Goal: Task Accomplishment & Management: Use online tool/utility

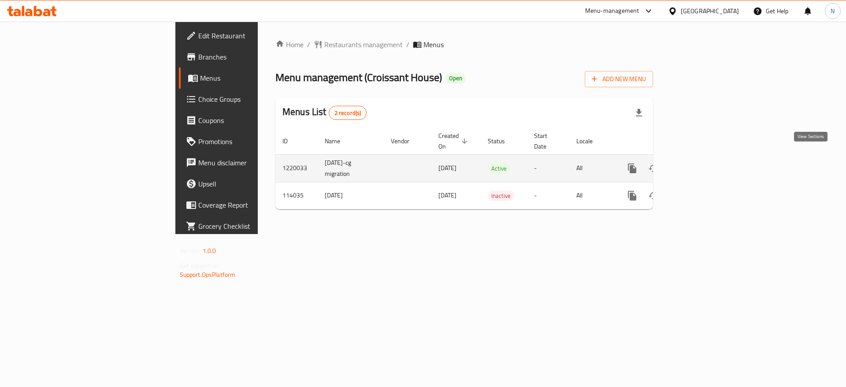
click at [701, 163] on icon "enhanced table" at bounding box center [695, 168] width 11 height 11
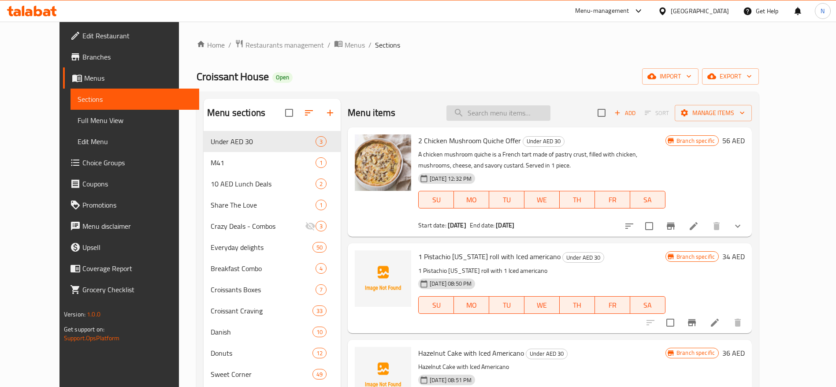
click at [487, 111] on input "search" at bounding box center [498, 112] width 104 height 15
paste input "Mini Fatayer Small Box"
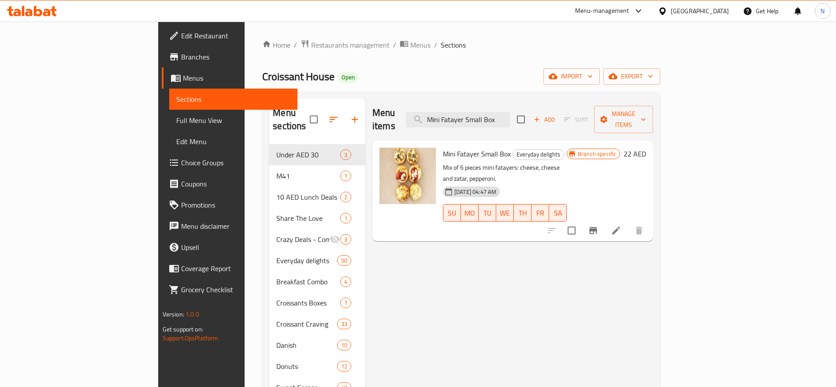
type input "Mini Fatayer Small Box"
click at [597, 227] on icon "Branch-specific-item" at bounding box center [593, 230] width 8 height 7
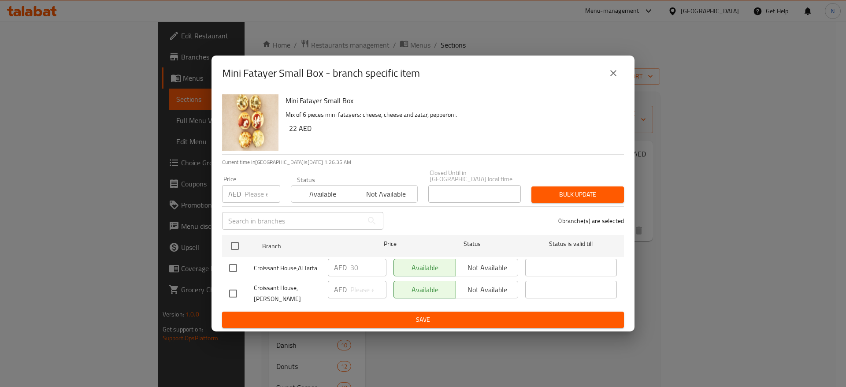
click at [349, 266] on div "AED 30 ​" at bounding box center [357, 268] width 59 height 18
click at [614, 74] on icon "close" at bounding box center [613, 73] width 6 height 6
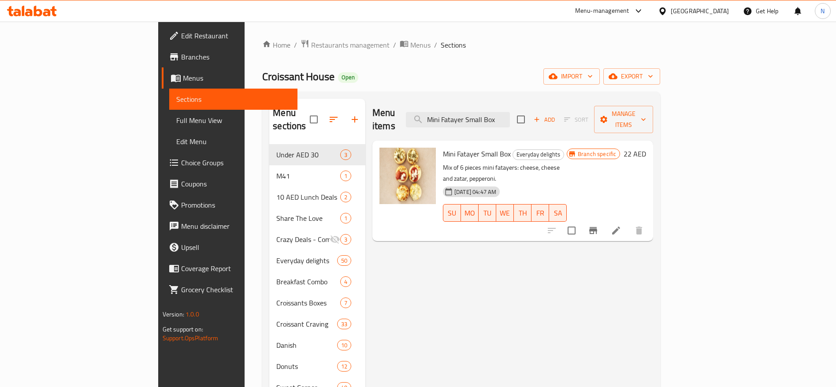
click at [181, 33] on span "Edit Restaurant" at bounding box center [236, 35] width 110 height 11
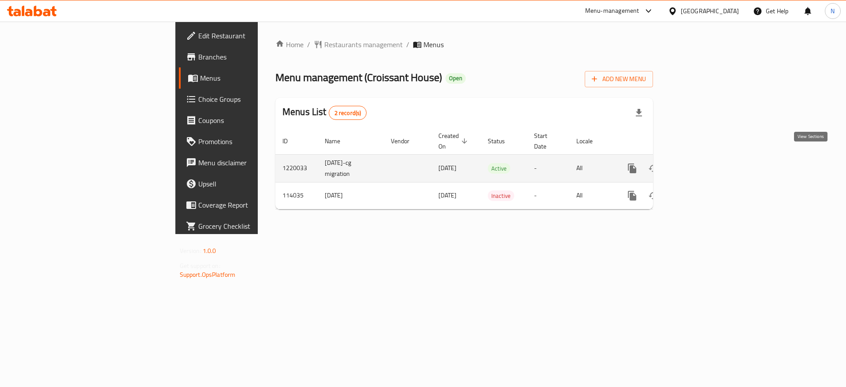
click at [699, 164] on icon "enhanced table" at bounding box center [695, 168] width 8 height 8
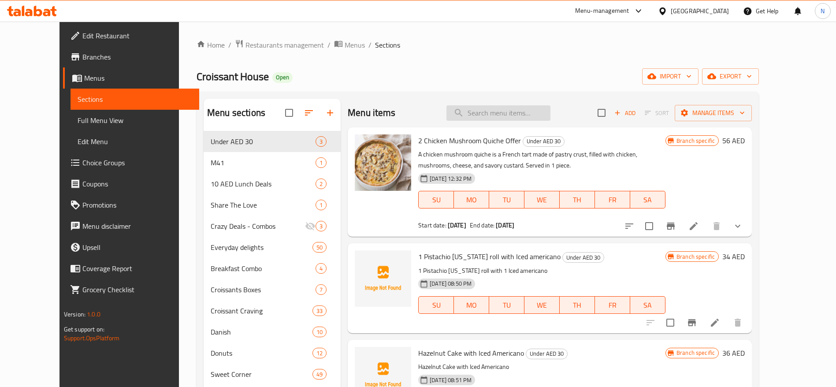
click at [492, 106] on input "search" at bounding box center [498, 112] width 104 height 15
paste input "Mini Fatayer Small Box"
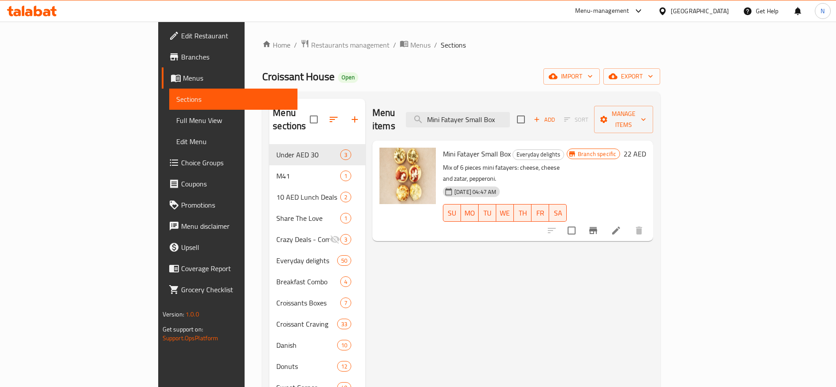
type input "Mini Fatayer Small Box"
click at [311, 45] on span "Restaurants management" at bounding box center [350, 45] width 78 height 11
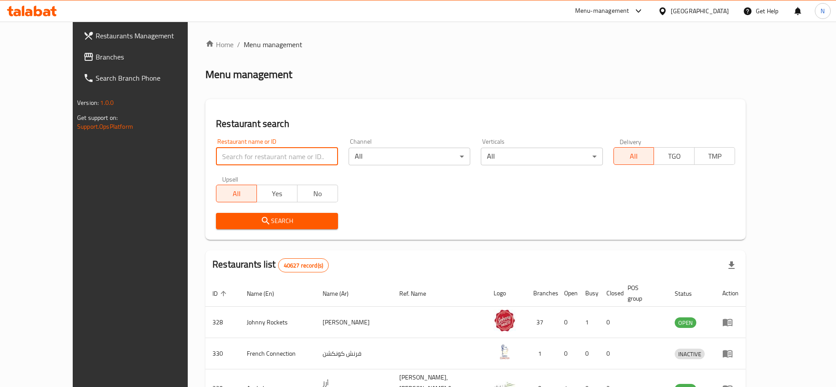
paste input "601837"
type input "601837"
click button "Search" at bounding box center [277, 221] width 122 height 16
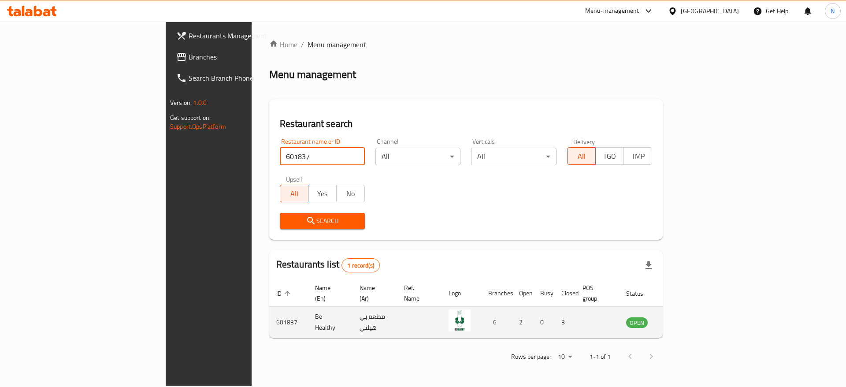
click at [683, 317] on icon "enhanced table" at bounding box center [677, 322] width 11 height 11
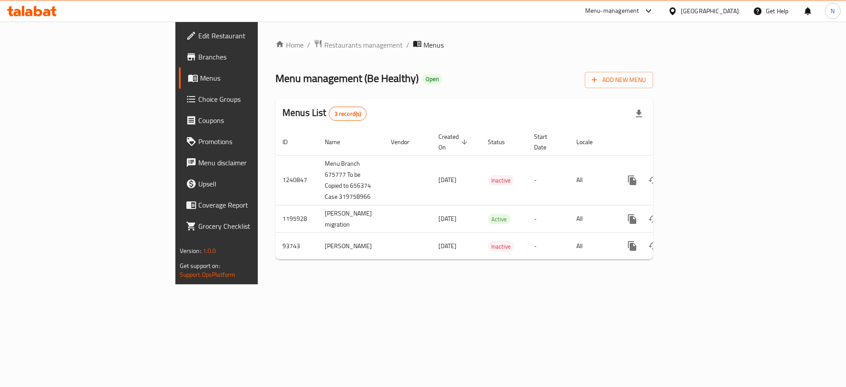
click at [179, 47] on link "Branches" at bounding box center [248, 56] width 138 height 21
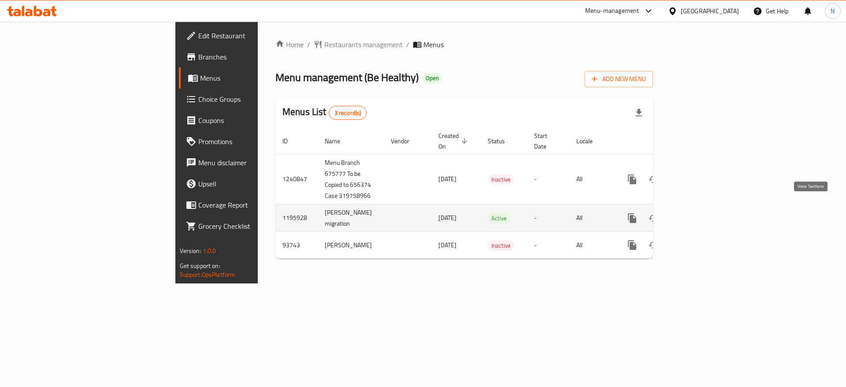
click at [699, 214] on icon "enhanced table" at bounding box center [695, 218] width 8 height 8
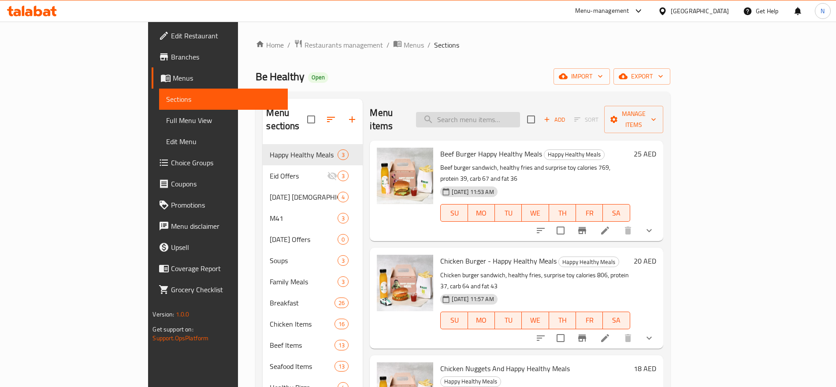
click at [502, 112] on input "search" at bounding box center [468, 119] width 104 height 15
paste input "Beef Wrap sandwich"
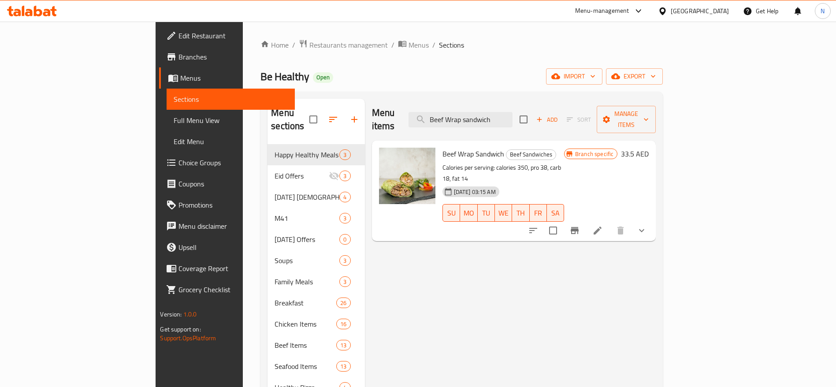
type input "Beef Wrap sandwich"
drag, startPoint x: 464, startPoint y: 136, endPoint x: 405, endPoint y: 137, distance: 59.0
click at [442, 148] on h6 "Beef Wrap Sandwich Beef Sandwiches" at bounding box center [503, 154] width 122 height 12
click at [178, 60] on span "Branches" at bounding box center [233, 57] width 110 height 11
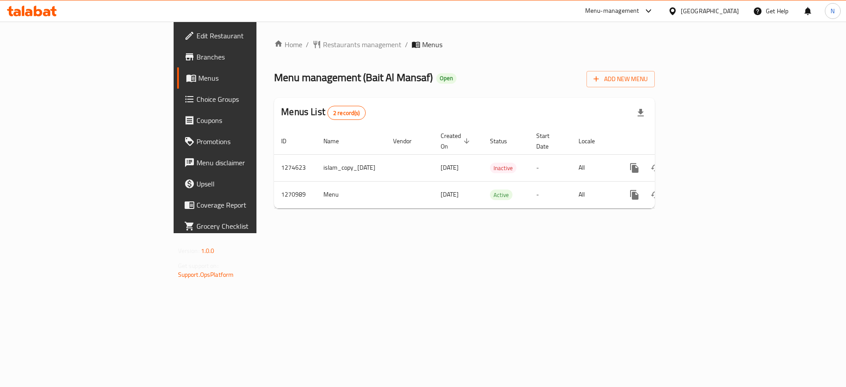
click at [410, 233] on div "Home / Restaurants management / Menus Menu management ( Bait Al Mansaf ) Open A…" at bounding box center [464, 127] width 416 height 211
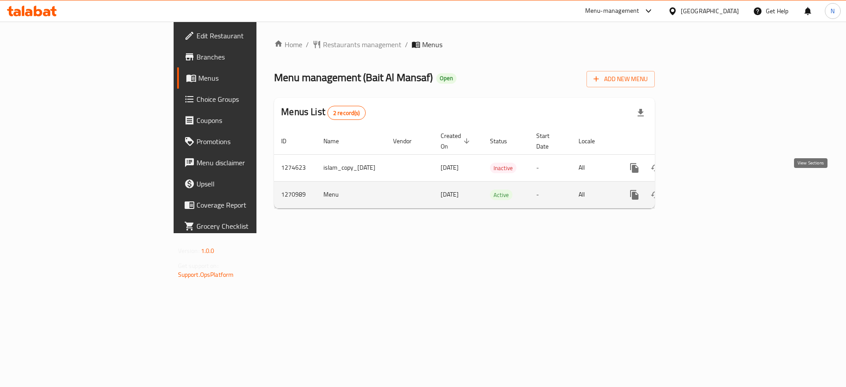
click at [708, 184] on link "enhanced table" at bounding box center [697, 194] width 21 height 21
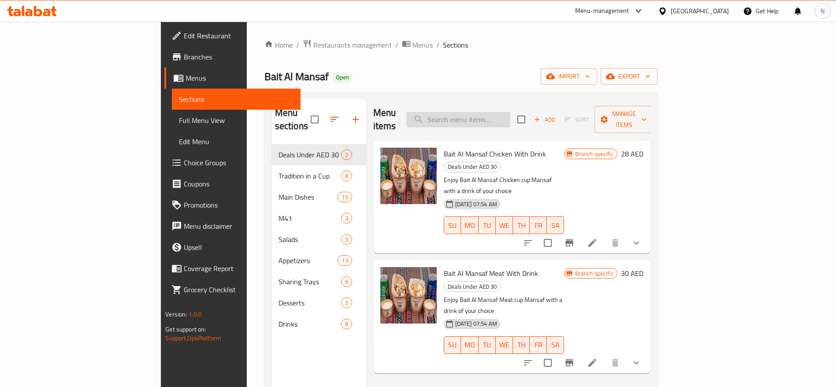
paste input "Chicken Makloba"
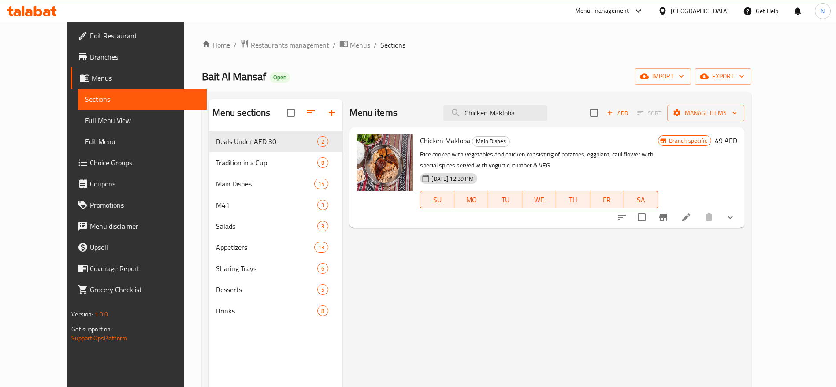
type input "Chicken Makloba"
click at [251, 43] on span "Restaurants management" at bounding box center [290, 45] width 78 height 11
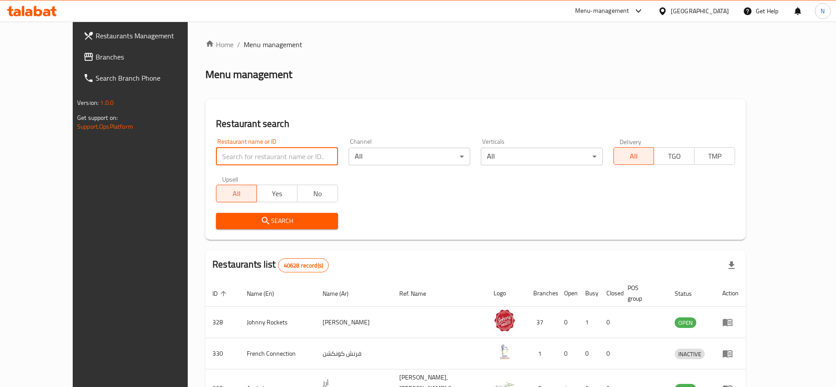
click at [277, 160] on input "search" at bounding box center [277, 157] width 122 height 18
paste input "687117"
type input "687117"
click button "Search" at bounding box center [277, 221] width 122 height 16
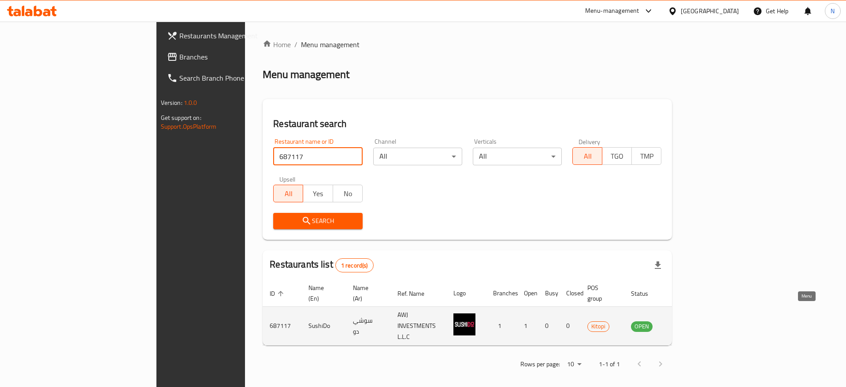
click at [688, 321] on icon "enhanced table" at bounding box center [682, 326] width 11 height 11
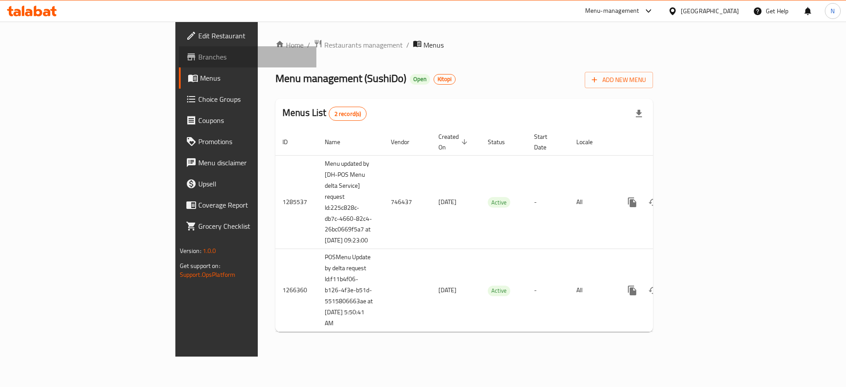
click at [198, 59] on span "Branches" at bounding box center [253, 57] width 111 height 11
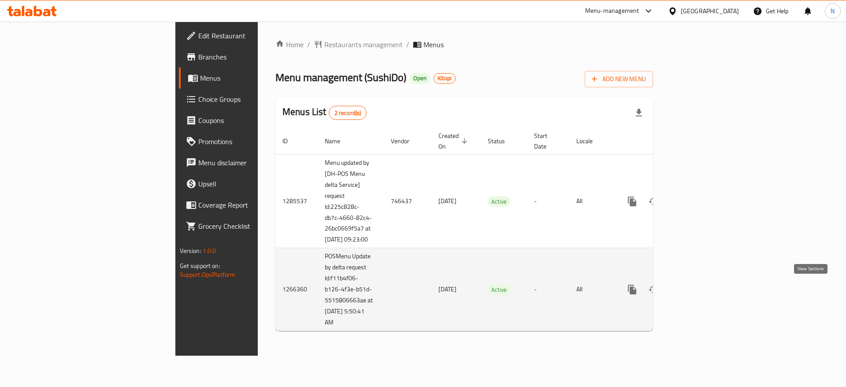
click at [701, 287] on icon "enhanced table" at bounding box center [695, 289] width 11 height 11
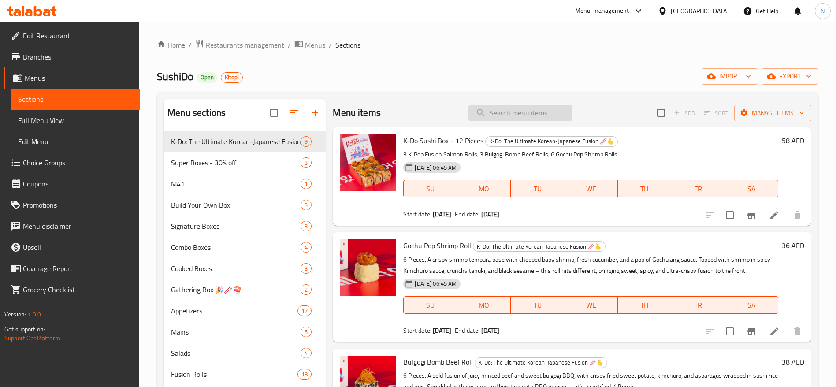
click at [492, 118] on input "search" at bounding box center [520, 112] width 104 height 15
paste input "Salmon Avocado Roll"
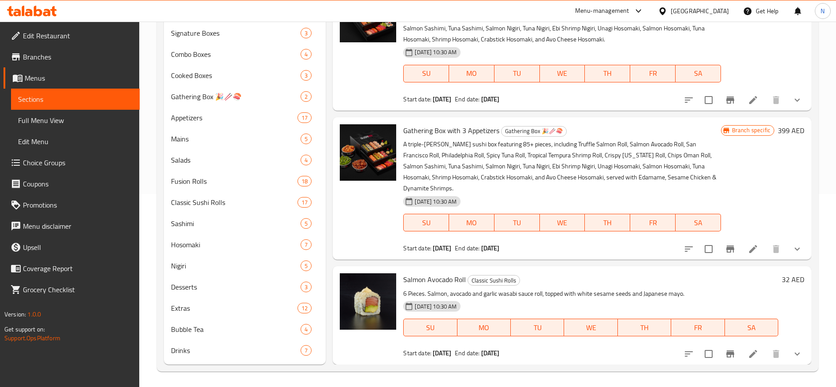
scroll to position [195, 0]
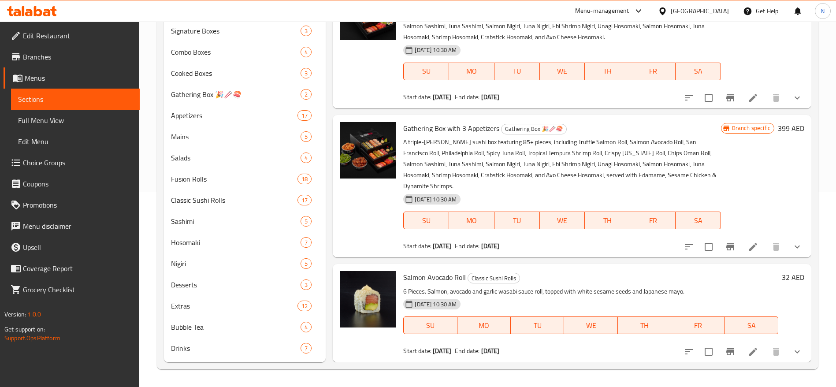
type input "Salmon Avocado"
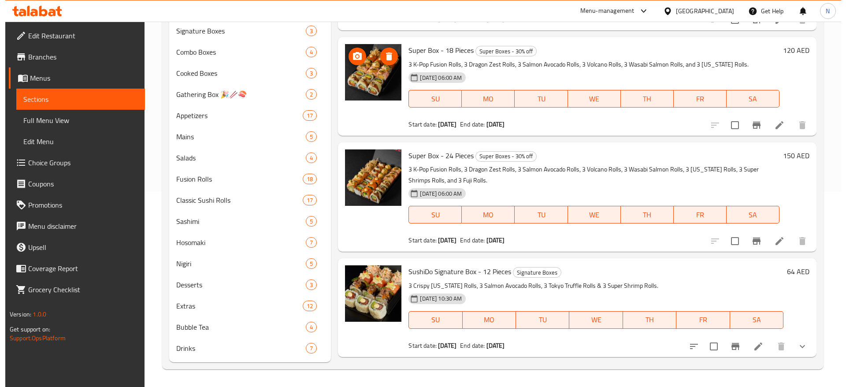
scroll to position [0, 0]
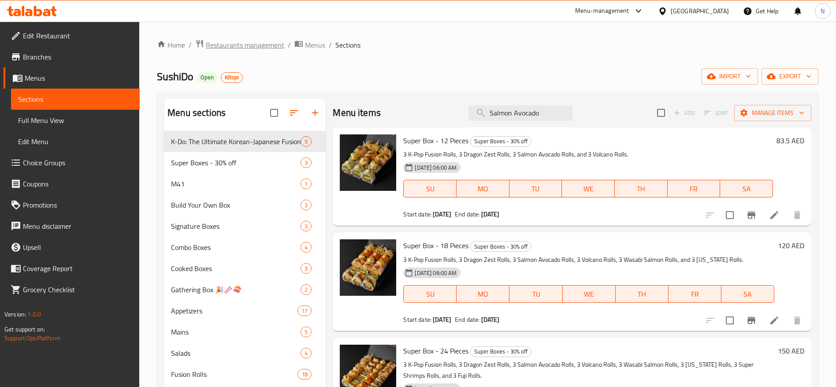
click at [231, 50] on span "Restaurants management" at bounding box center [245, 45] width 78 height 11
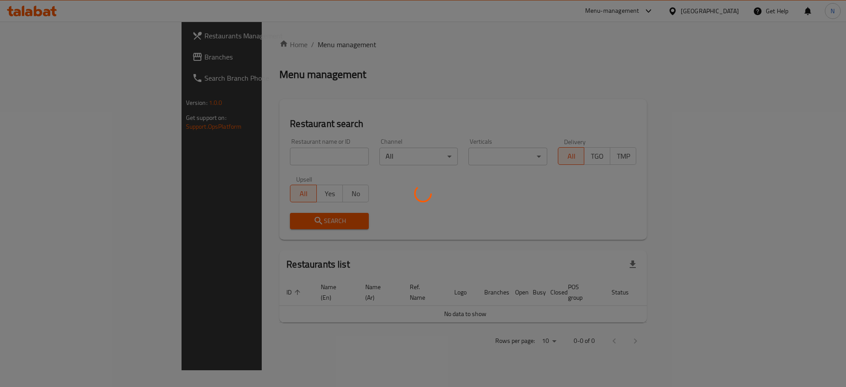
click at [223, 153] on div at bounding box center [423, 193] width 846 height 387
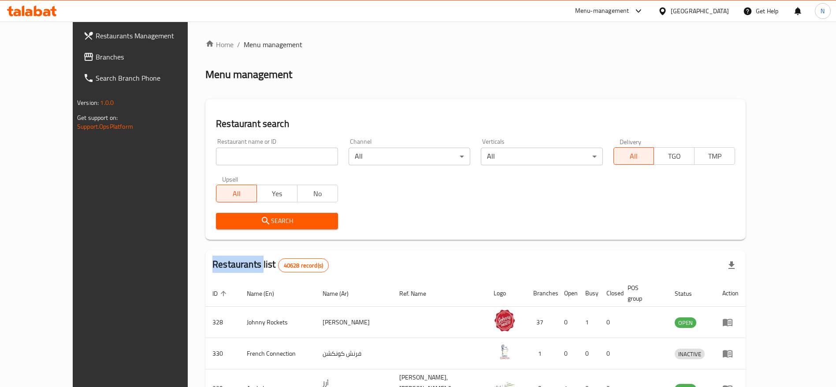
click at [223, 153] on div "Home / Menu management Menu management Restaurant search Restaurant name or ID …" at bounding box center [475, 333] width 540 height 589
click at [223, 153] on input "search" at bounding box center [277, 157] width 122 height 18
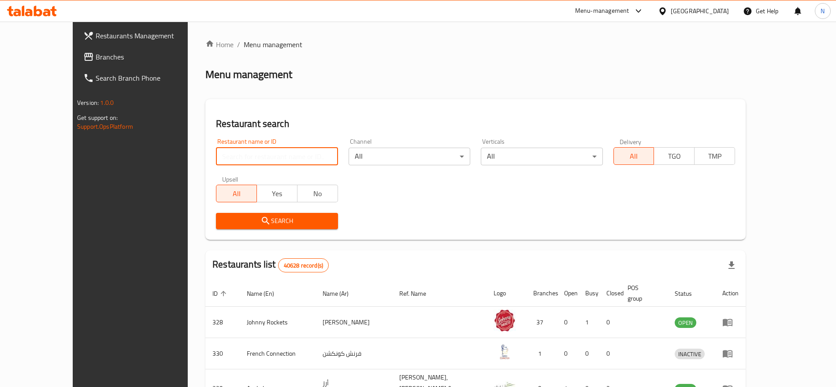
paste input "1375"
type input "1375"
click button "Search" at bounding box center [277, 221] width 122 height 16
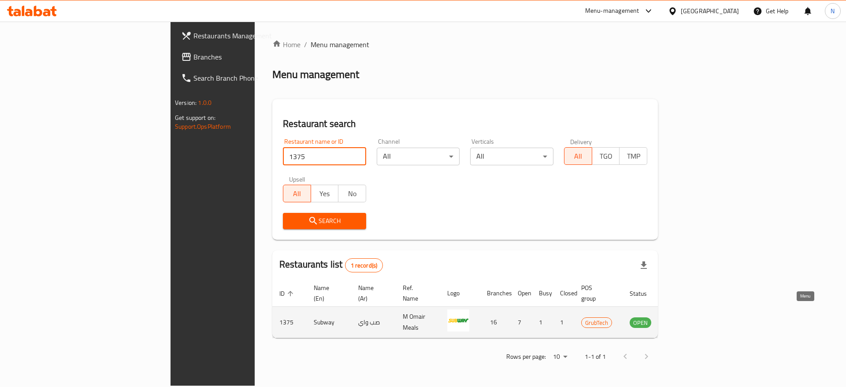
click at [686, 319] on icon "enhanced table" at bounding box center [681, 322] width 10 height 7
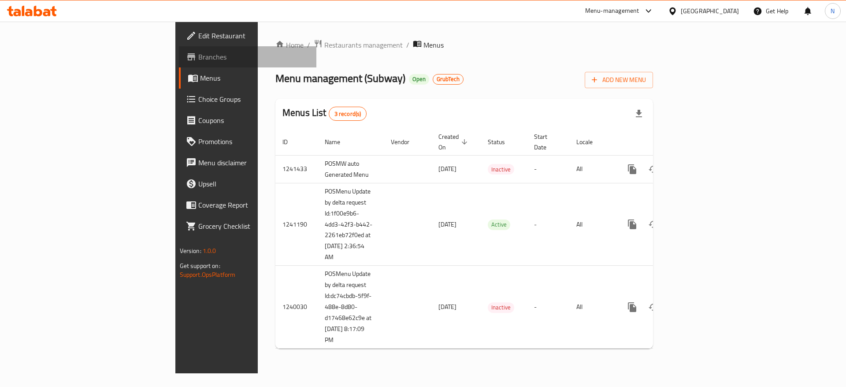
click at [198, 61] on span "Branches" at bounding box center [253, 57] width 111 height 11
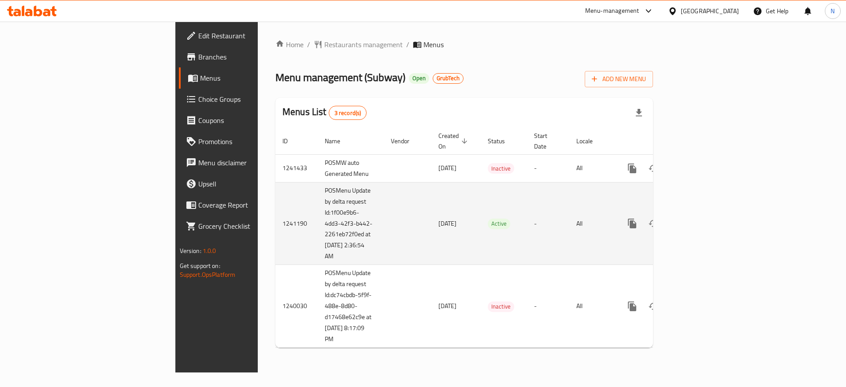
click at [551, 226] on td "-" at bounding box center [548, 223] width 42 height 83
click at [701, 218] on icon "enhanced table" at bounding box center [695, 223] width 11 height 11
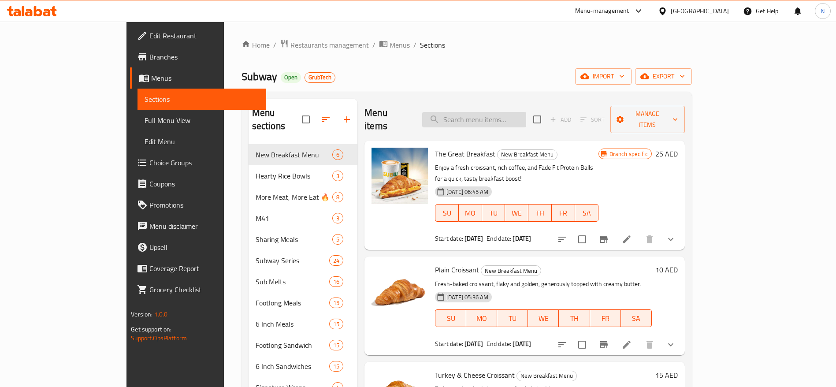
click at [512, 112] on input "search" at bounding box center [474, 119] width 104 height 15
paste input "Tuna Catch 6 inches sandwich"
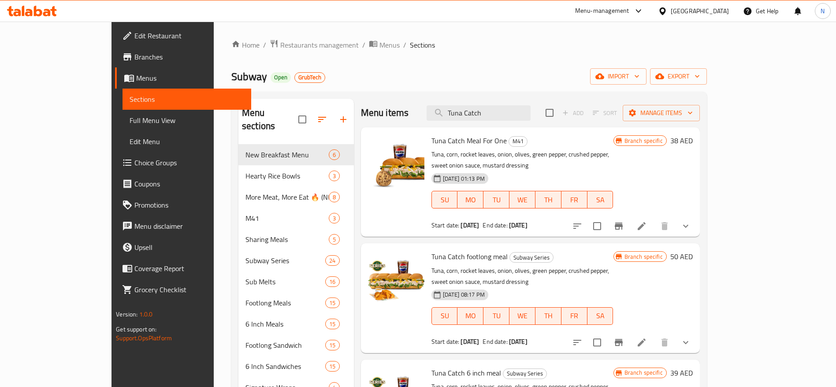
type input "Tuna Catch"
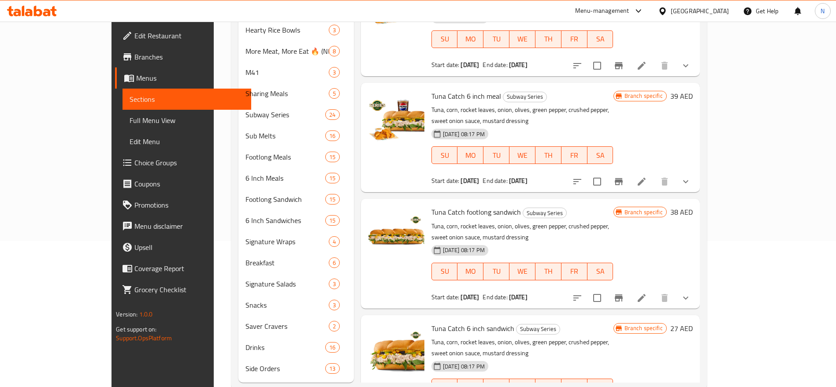
scroll to position [153, 0]
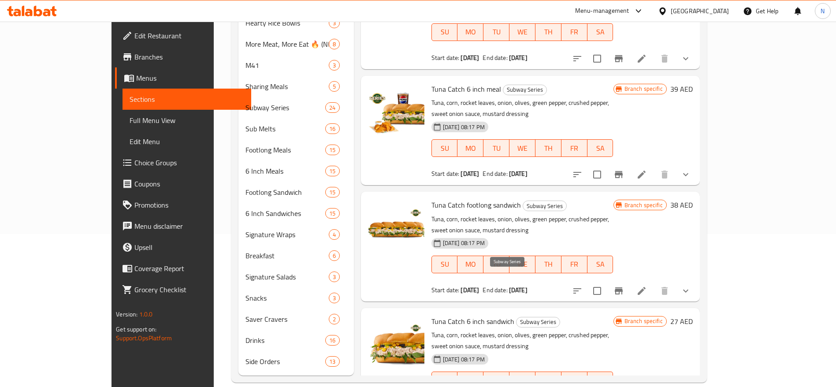
click at [516, 317] on span "Subway Series" at bounding box center [537, 322] width 43 height 10
click at [134, 54] on span "Branches" at bounding box center [189, 57] width 110 height 11
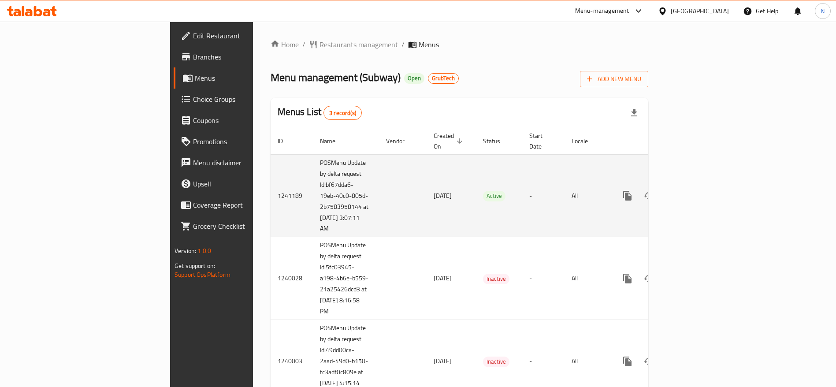
click at [476, 199] on td "Active" at bounding box center [499, 195] width 46 height 83
click at [696, 191] on icon "enhanced table" at bounding box center [690, 195] width 11 height 11
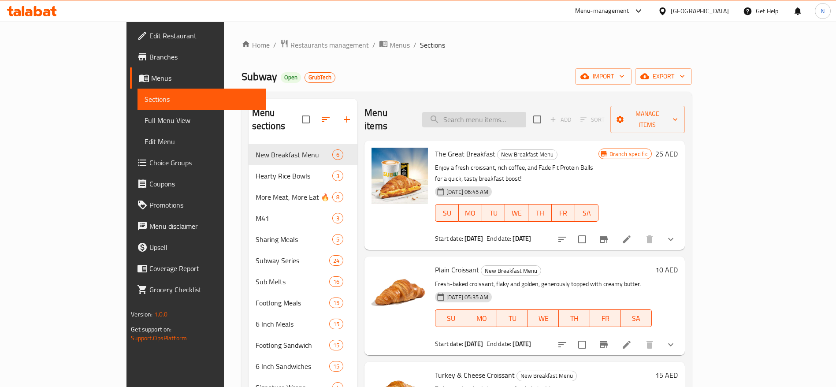
click at [526, 112] on input "search" at bounding box center [474, 119] width 104 height 15
paste input "Loaded BMT 6 inche"
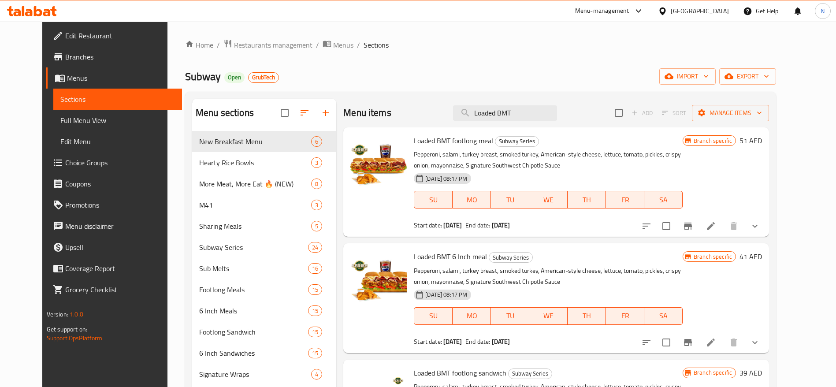
type input "Loaded BMT"
drag, startPoint x: 519, startPoint y: 270, endPoint x: 501, endPoint y: 266, distance: 18.3
click at [501, 266] on p "Pepperoni, salami, turkey breast, smoked turkey, American-style cheese, lettuce…" at bounding box center [548, 276] width 269 height 22
click at [260, 45] on span "Restaurants management" at bounding box center [273, 45] width 78 height 11
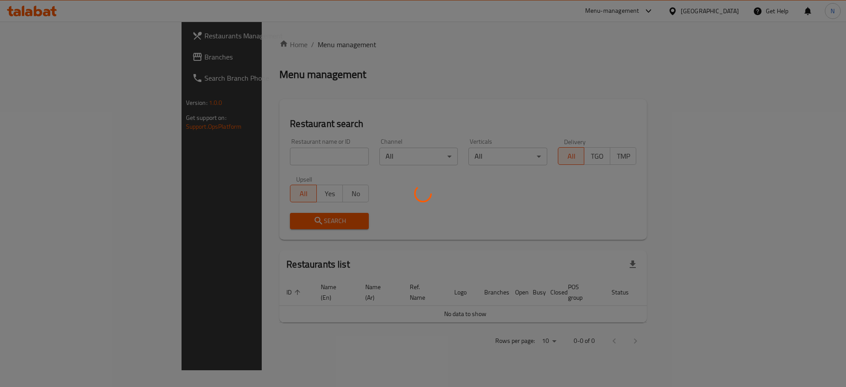
click at [221, 157] on div at bounding box center [423, 193] width 846 height 387
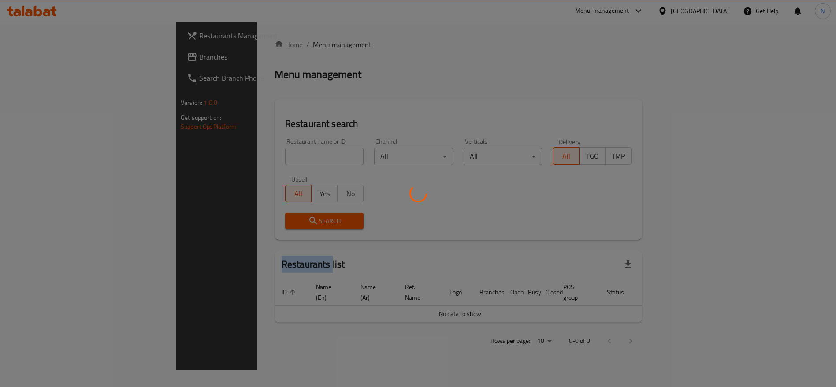
click at [220, 157] on div at bounding box center [418, 193] width 836 height 387
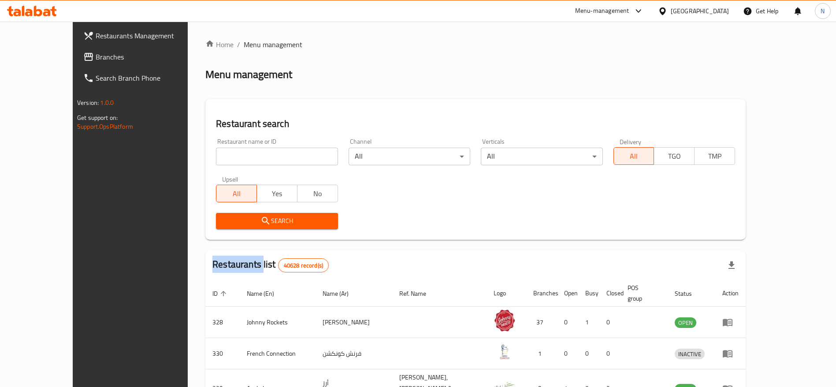
click at [220, 157] on input "search" at bounding box center [277, 157] width 122 height 18
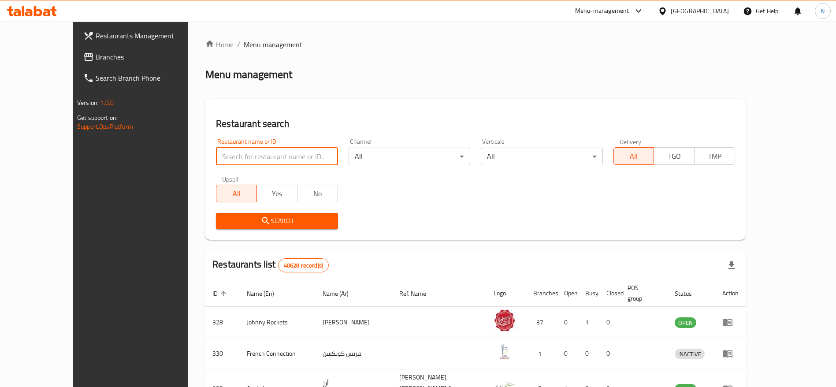
paste input "7016"
type input "7016"
click button "Search" at bounding box center [277, 221] width 122 height 16
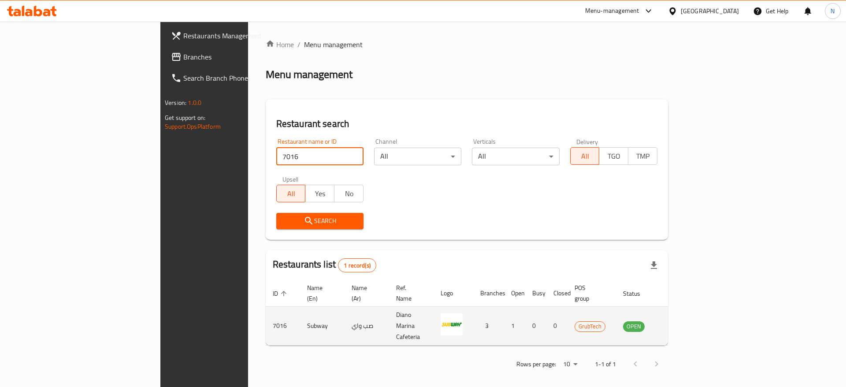
click at [679, 322] on icon "enhanced table" at bounding box center [674, 325] width 10 height 7
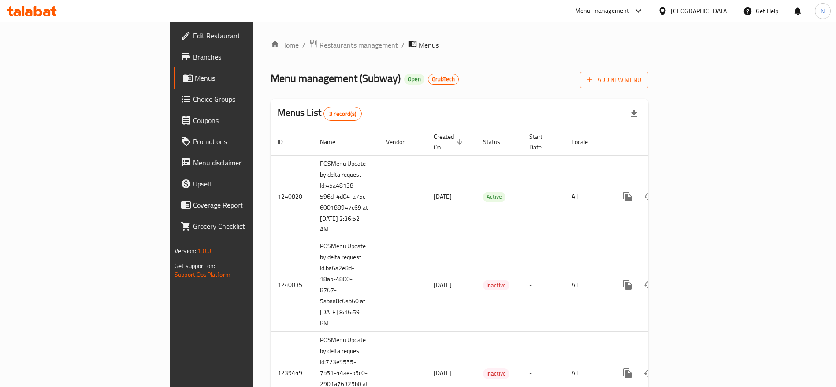
click at [193, 59] on span "Branches" at bounding box center [248, 57] width 110 height 11
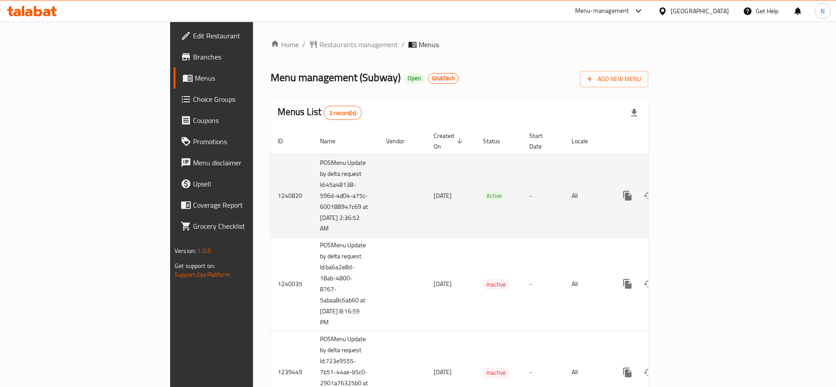
drag, startPoint x: 462, startPoint y: 184, endPoint x: 473, endPoint y: 180, distance: 10.9
click at [476, 184] on td "Active" at bounding box center [499, 195] width 46 height 83
click at [701, 185] on link "enhanced table" at bounding box center [690, 195] width 21 height 21
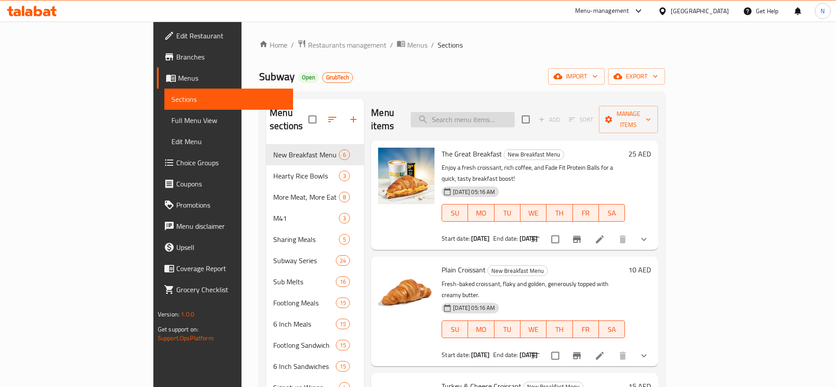
click at [514, 112] on input "search" at bounding box center [462, 119] width 104 height 15
paste input "Tuna Catch 6 inches s"
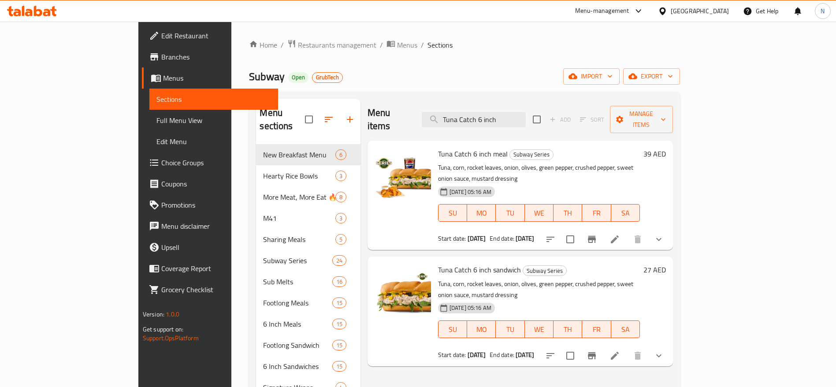
type input "Tuna Catch 6 inch"
click at [298, 50] on span "Restaurants management" at bounding box center [337, 45] width 78 height 11
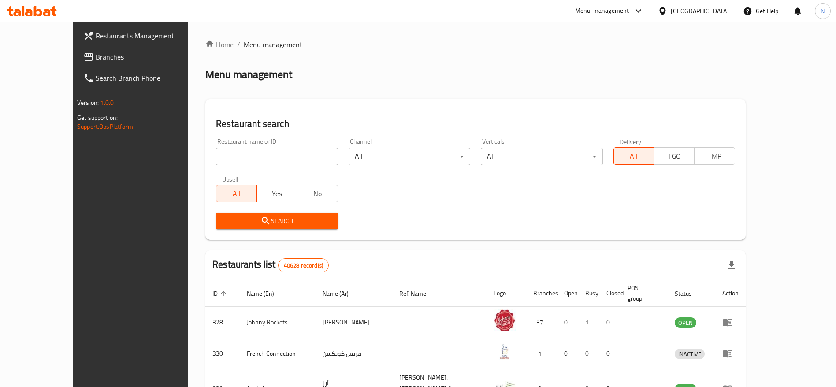
click at [216, 153] on input "search" at bounding box center [277, 157] width 122 height 18
paste input "700252"
type input "700252"
click button "Search" at bounding box center [277, 221] width 122 height 16
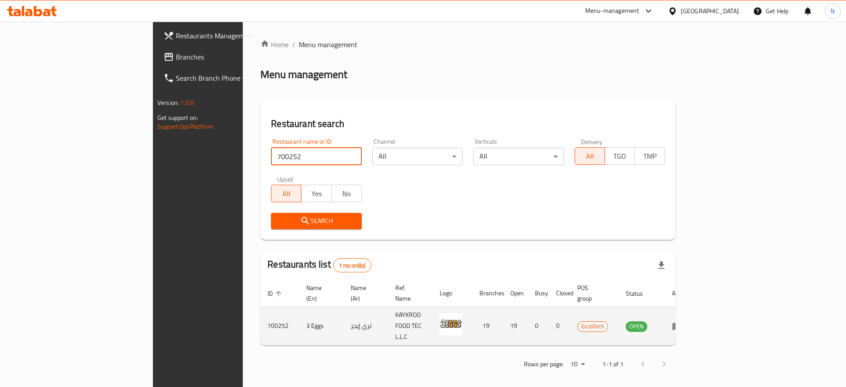
click at [682, 321] on icon "enhanced table" at bounding box center [677, 326] width 11 height 11
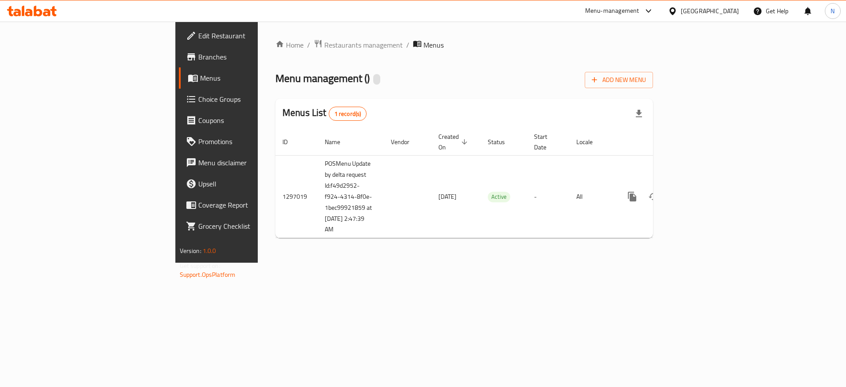
click at [198, 52] on span "Branches" at bounding box center [253, 57] width 111 height 11
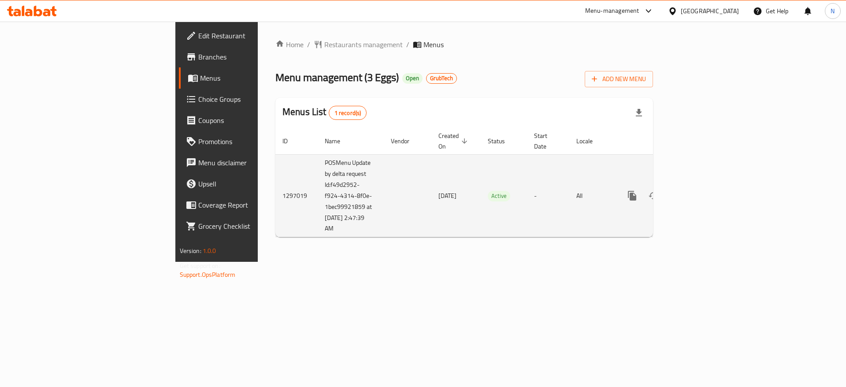
drag, startPoint x: 567, startPoint y: 269, endPoint x: 673, endPoint y: 224, distance: 115.5
click at [569, 262] on div "Home / Restaurants management / Menus Menu management ( 3 Eggs ) Open GrubTech …" at bounding box center [464, 142] width 413 height 240
click at [699, 192] on icon "enhanced table" at bounding box center [695, 196] width 8 height 8
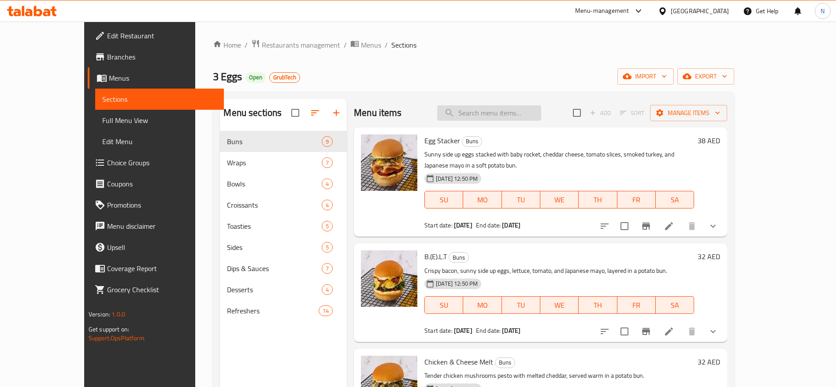
click at [490, 115] on input "search" at bounding box center [489, 112] width 104 height 15
paste input "Shakshuka"
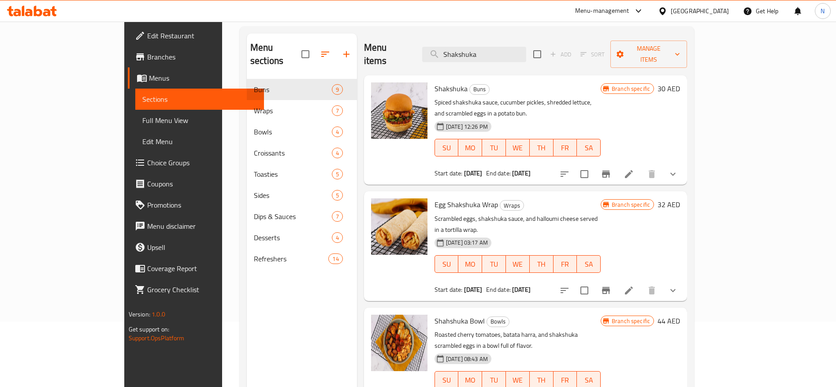
scroll to position [66, 0]
type input "Shakshuka"
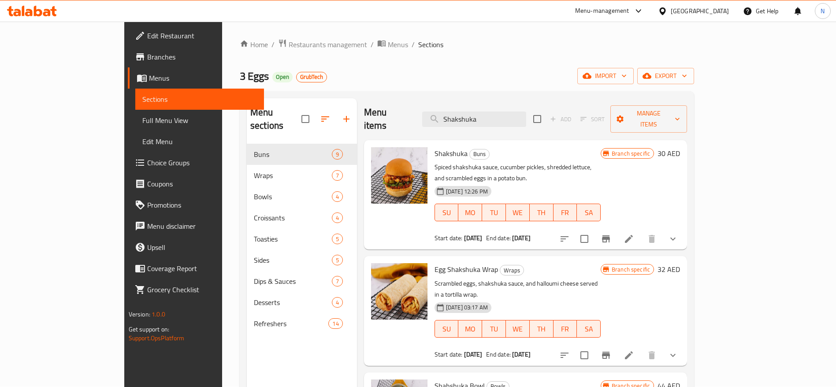
scroll to position [0, 0]
click at [288, 49] on span "Restaurants management" at bounding box center [327, 45] width 78 height 11
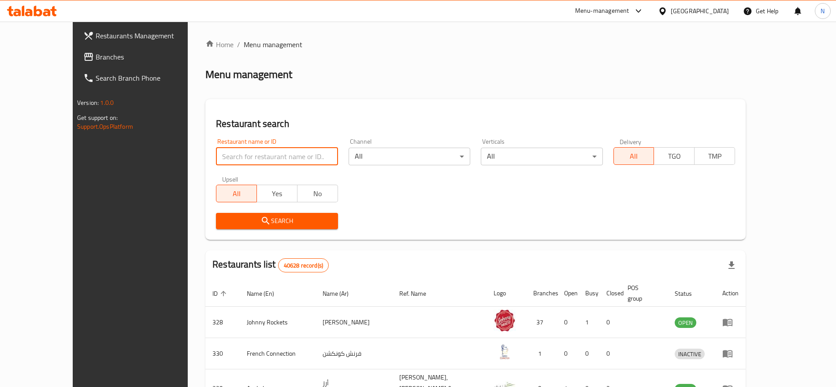
click at [226, 162] on input "search" at bounding box center [277, 157] width 122 height 18
paste input "23597"
type input "23597"
click button "Search" at bounding box center [277, 221] width 122 height 16
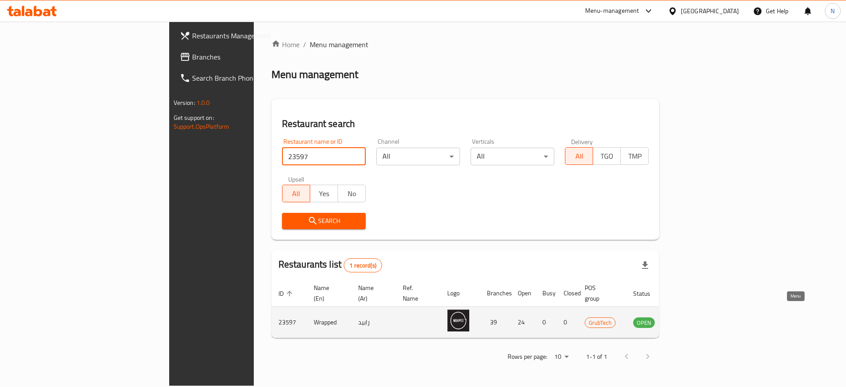
click at [689, 319] on icon "enhanced table" at bounding box center [685, 322] width 10 height 7
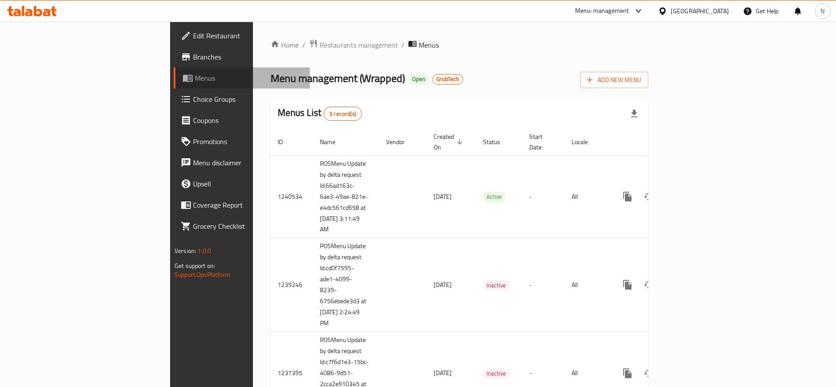
click at [195, 81] on span "Menus" at bounding box center [249, 78] width 108 height 11
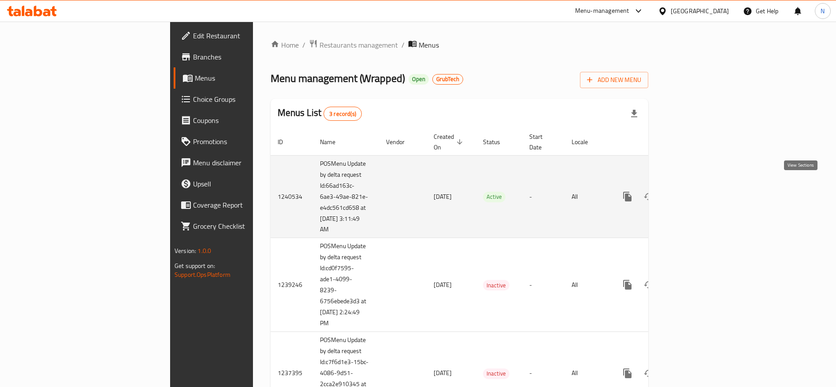
click at [696, 191] on icon "enhanced table" at bounding box center [690, 196] width 11 height 11
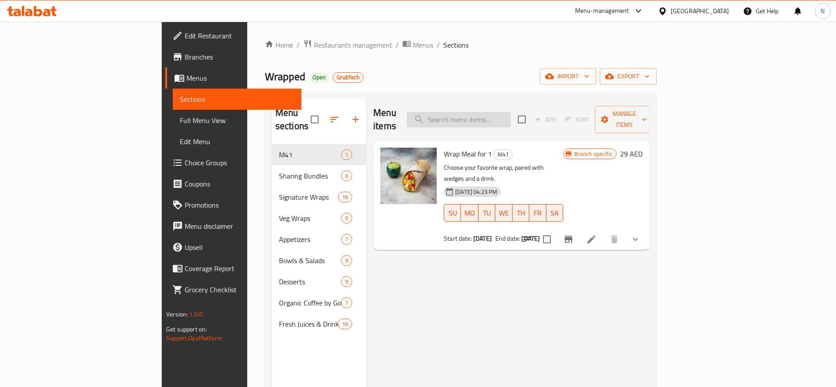
click at [510, 116] on input "search" at bounding box center [459, 119] width 104 height 15
paste input "Turkey & Cheese Wrap"
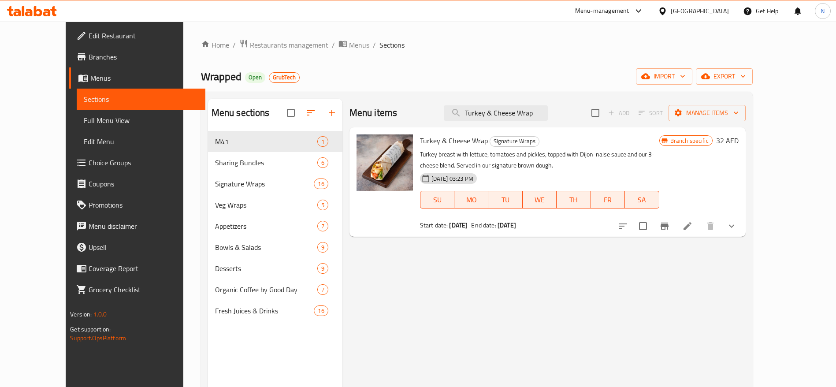
type input "Turkey & Cheese Wrap"
click at [89, 62] on span "Branches" at bounding box center [144, 57] width 110 height 11
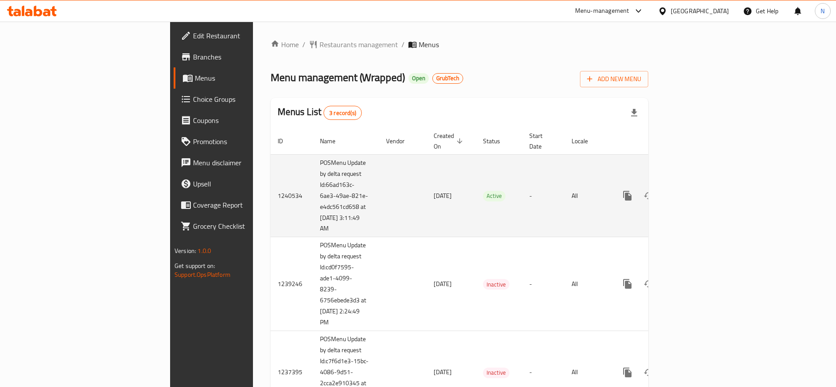
drag, startPoint x: 461, startPoint y: 188, endPoint x: 468, endPoint y: 184, distance: 8.1
click at [476, 188] on td "Active" at bounding box center [499, 195] width 46 height 83
click at [695, 192] on icon "enhanced table" at bounding box center [691, 196] width 8 height 8
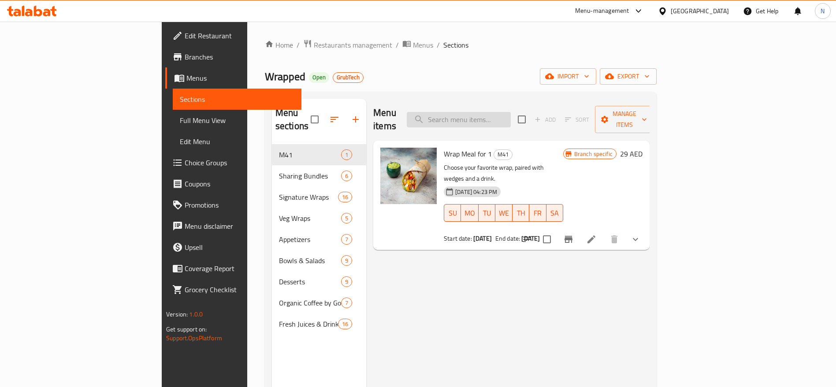
click at [503, 121] on div "Menu items Add Sort Manage items" at bounding box center [511, 120] width 276 height 42
click at [503, 117] on input "search" at bounding box center [459, 119] width 104 height 15
paste input "Turkey & Cheese Wrap"
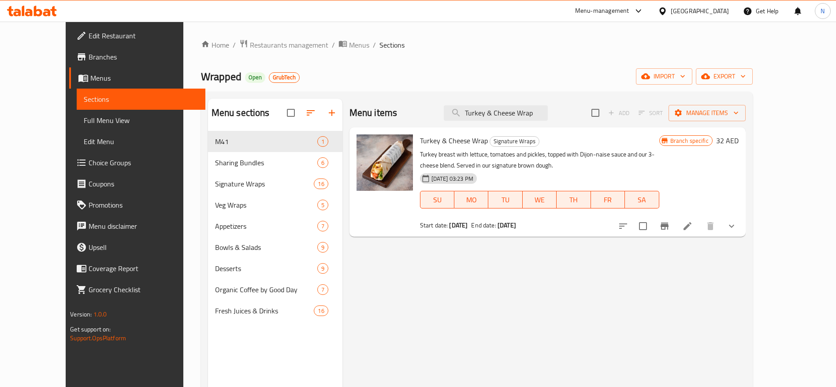
type input "Turkey & Cheese Wrap"
drag, startPoint x: 503, startPoint y: 142, endPoint x: 478, endPoint y: 141, distance: 25.1
click at [490, 141] on span "Signature Wraps" at bounding box center [514, 141] width 49 height 10
click at [266, 45] on span "Restaurants management" at bounding box center [289, 45] width 78 height 11
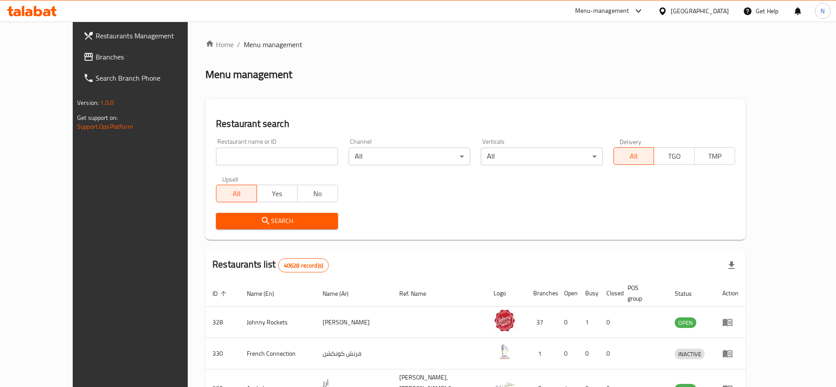
click at [229, 154] on input "search" at bounding box center [277, 157] width 122 height 18
paste input "665161"
type input "665161"
click button "Search" at bounding box center [277, 221] width 122 height 16
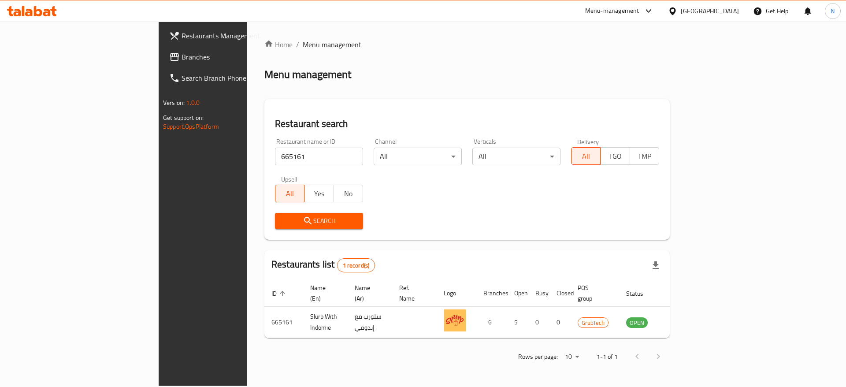
click at [181, 59] on span "Branches" at bounding box center [236, 57] width 111 height 11
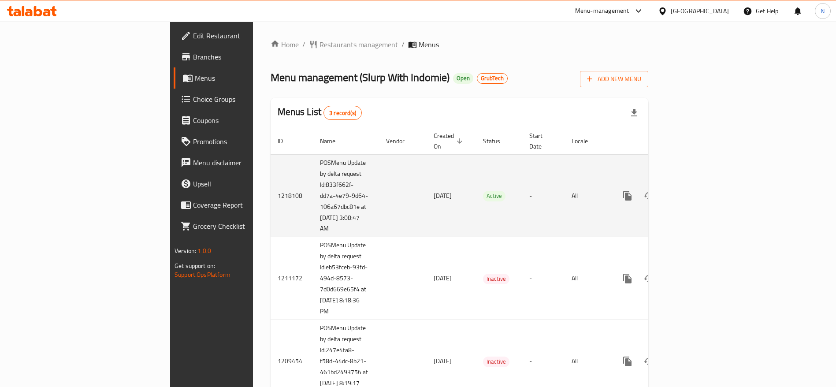
click at [529, 170] on td "-" at bounding box center [543, 195] width 42 height 83
click at [696, 190] on icon "enhanced table" at bounding box center [690, 195] width 11 height 11
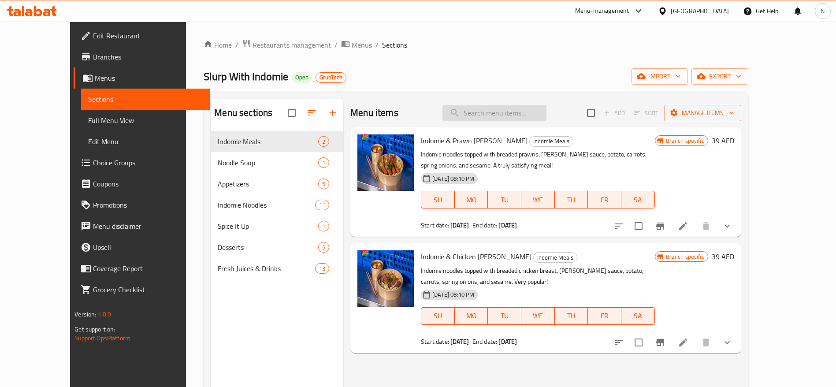
click at [502, 114] on input "search" at bounding box center [494, 112] width 104 height 15
paste input "Chicken Japchae Indomie"
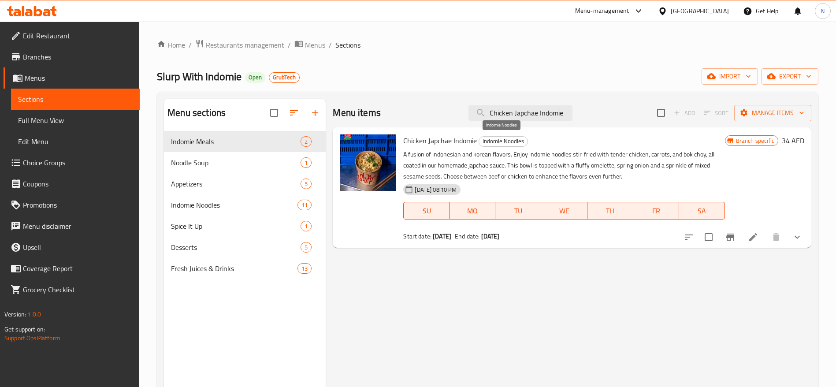
type input "Chicken Japchae Indomie"
drag, startPoint x: 518, startPoint y: 137, endPoint x: 475, endPoint y: 139, distance: 43.2
click at [468, 136] on h6 "Chicken Japchae Indomie Indomie Noodles" at bounding box center [563, 140] width 321 height 12
click at [264, 47] on span "Restaurants management" at bounding box center [245, 45] width 78 height 11
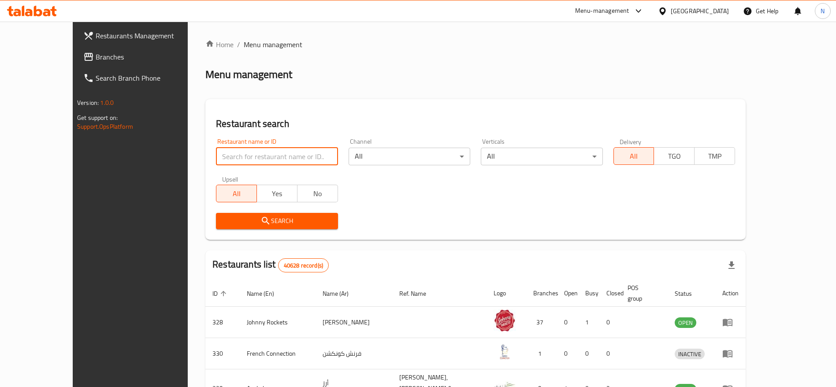
click at [262, 152] on input "search" at bounding box center [277, 157] width 122 height 18
paste input "660153"
type input "660153"
click button "Search" at bounding box center [277, 221] width 122 height 16
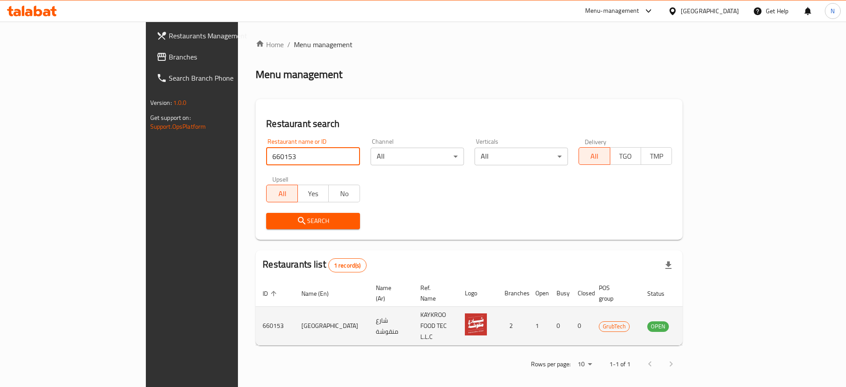
click at [703, 322] on icon "enhanced table" at bounding box center [699, 325] width 10 height 7
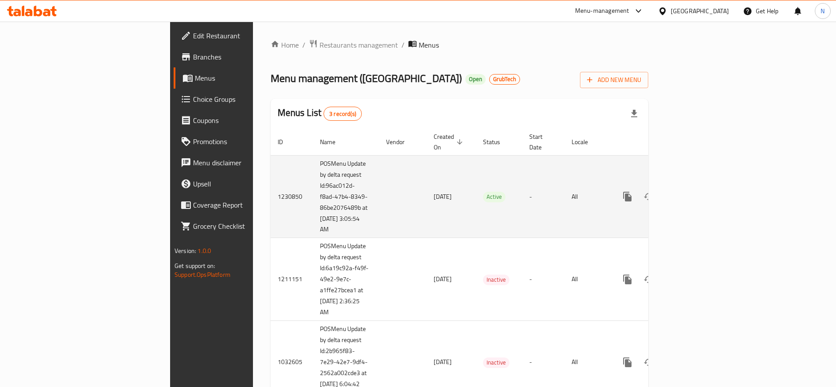
drag, startPoint x: 792, startPoint y: 202, endPoint x: 793, endPoint y: 198, distance: 4.6
click at [708, 201] on td "enhanced table" at bounding box center [659, 196] width 99 height 83
click at [701, 195] on link "enhanced table" at bounding box center [690, 196] width 21 height 21
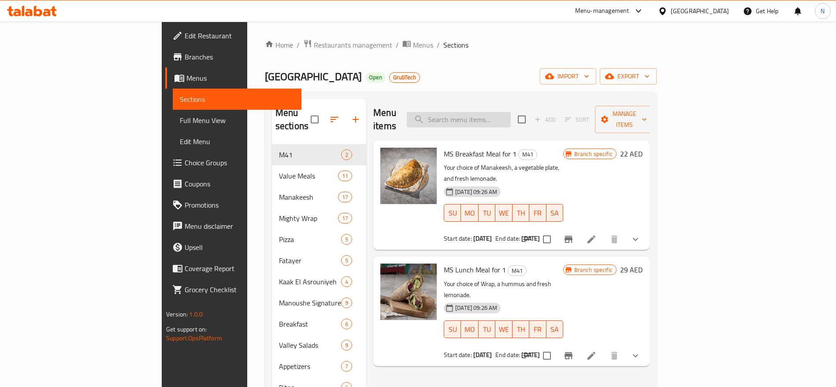
click at [510, 112] on input "search" at bounding box center [459, 119] width 104 height 15
paste input "[PERSON_NAME] Ajine & Cheese"
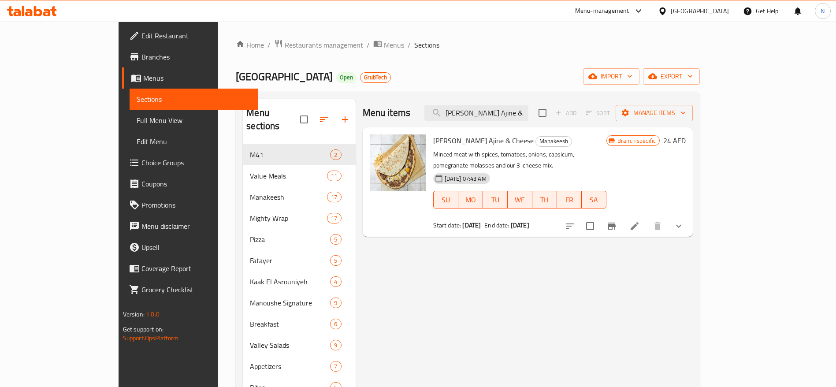
type input "[PERSON_NAME] Ajine & Chees"
click at [285, 49] on span "Restaurants management" at bounding box center [324, 45] width 78 height 11
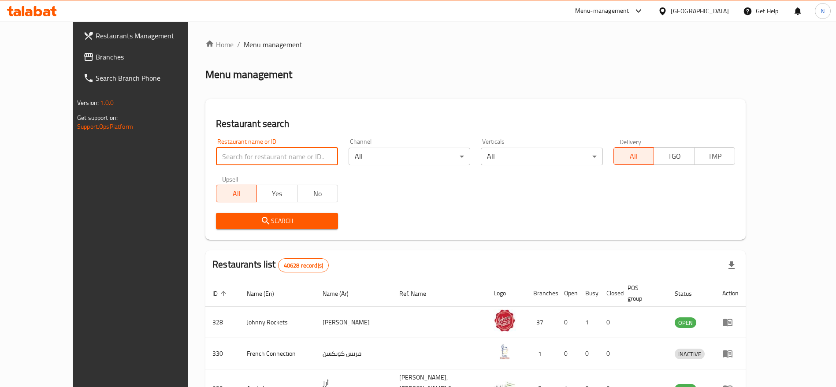
click at [243, 165] on input "search" at bounding box center [277, 157] width 122 height 18
paste input "13108"
type input "13108"
click button "Search" at bounding box center [277, 221] width 122 height 16
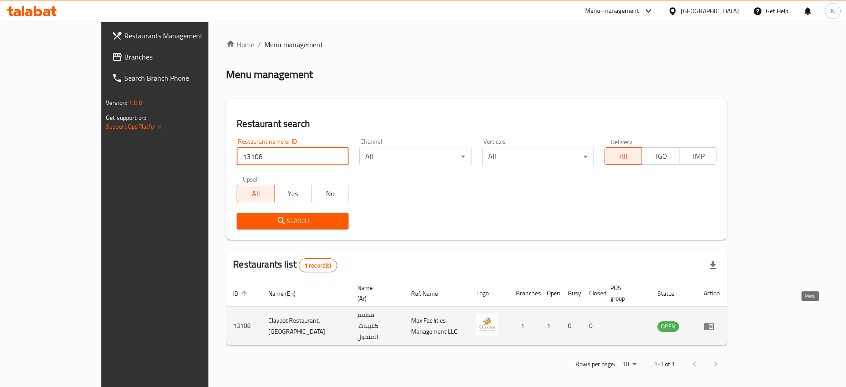
click at [712, 325] on icon "enhanced table" at bounding box center [710, 327] width 3 height 4
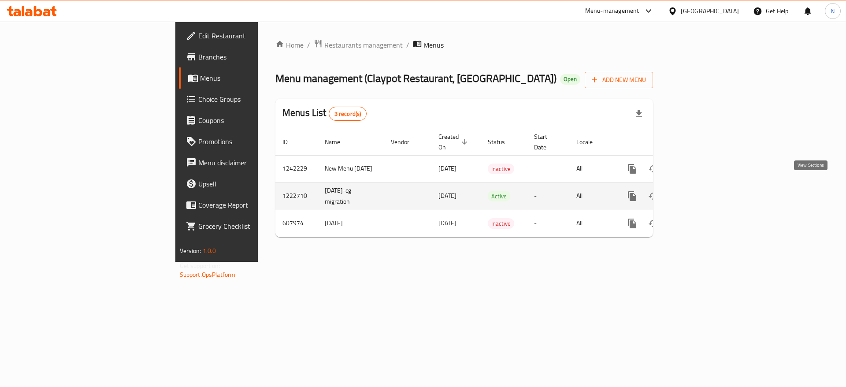
click at [701, 191] on icon "enhanced table" at bounding box center [695, 196] width 11 height 11
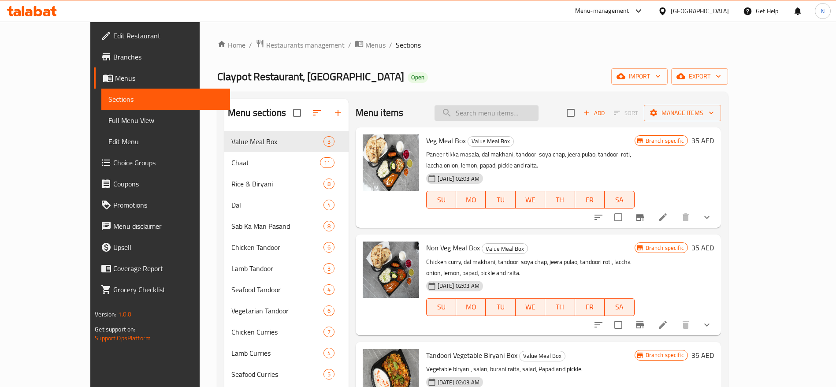
click at [538, 112] on input "search" at bounding box center [486, 112] width 104 height 15
paste input "Lucknowi Murgh biryani"
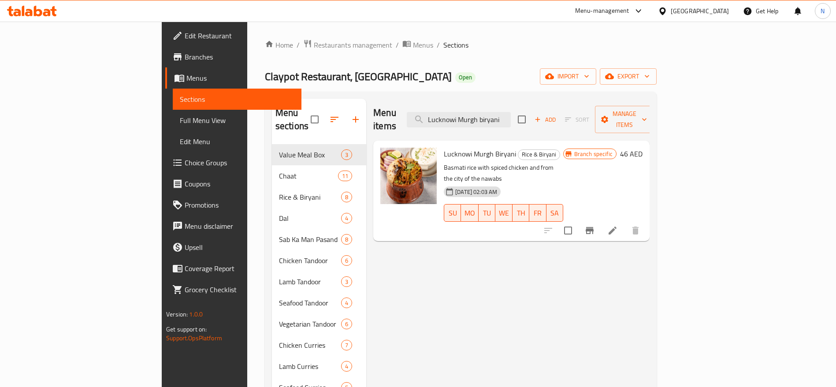
type input "Lucknowi Murgh biryani"
click at [314, 44] on span "Restaurants management" at bounding box center [353, 45] width 78 height 11
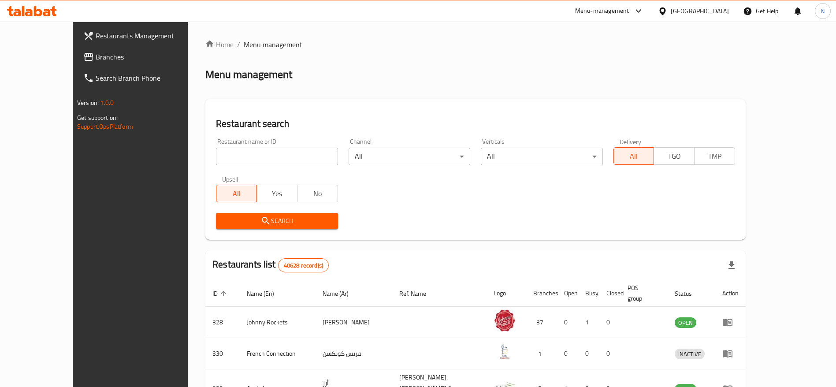
click at [259, 148] on input "search" at bounding box center [277, 157] width 122 height 18
paste input "697155"
type input "697155"
click button "Search" at bounding box center [277, 221] width 122 height 16
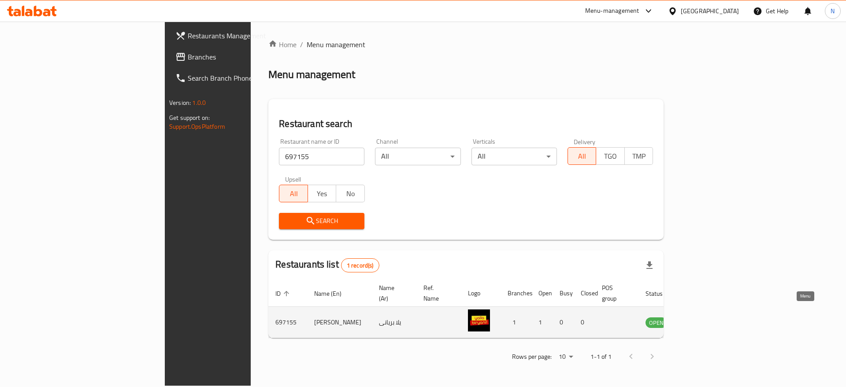
click at [702, 319] on icon "enhanced table" at bounding box center [697, 322] width 10 height 7
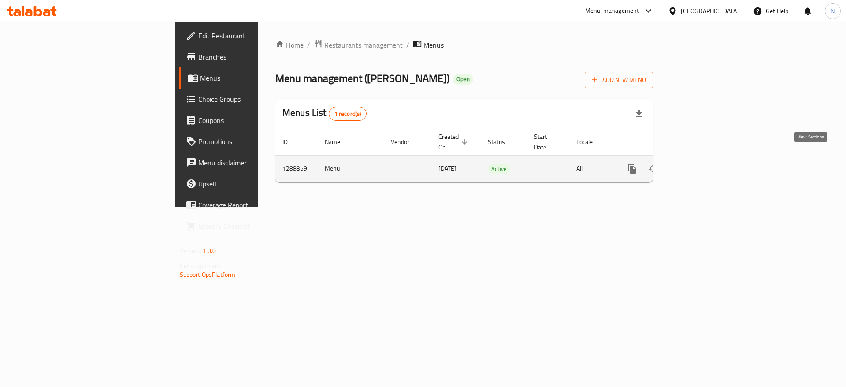
click at [701, 163] on icon "enhanced table" at bounding box center [695, 168] width 11 height 11
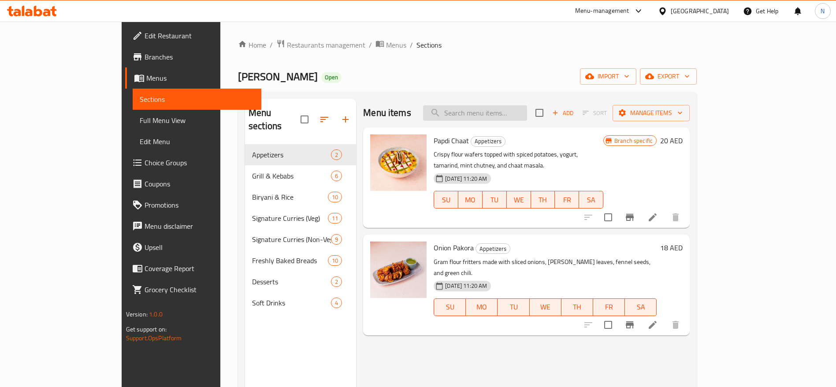
click at [527, 114] on input "search" at bounding box center [475, 112] width 104 height 15
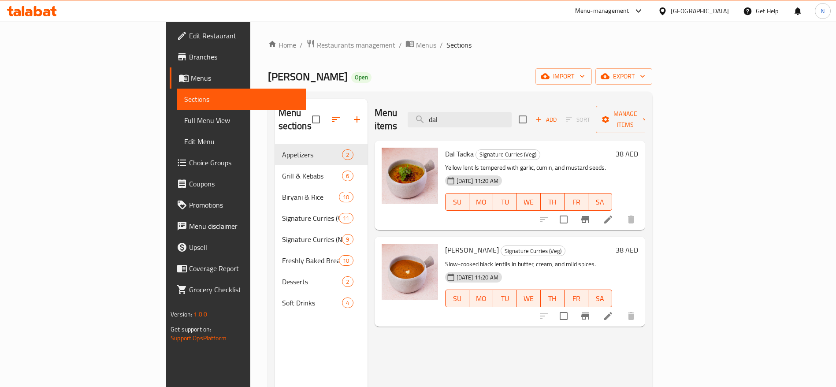
type input "dal"
click at [317, 44] on span "Restaurants management" at bounding box center [356, 45] width 78 height 11
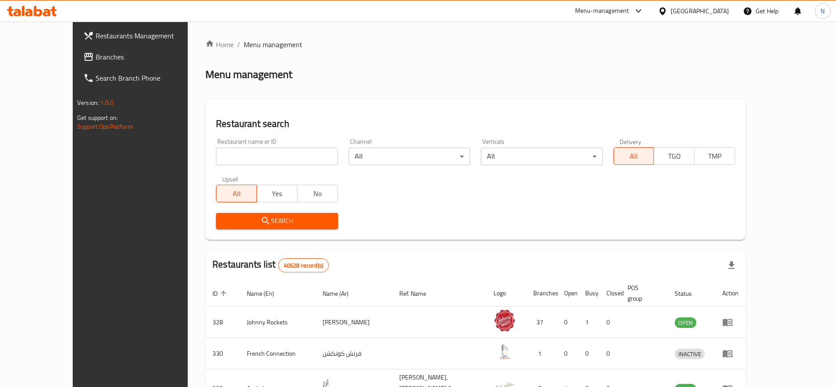
click at [283, 154] on input "search" at bounding box center [277, 157] width 122 height 18
paste input "697158"
type input "697158"
click button "Search" at bounding box center [277, 221] width 122 height 16
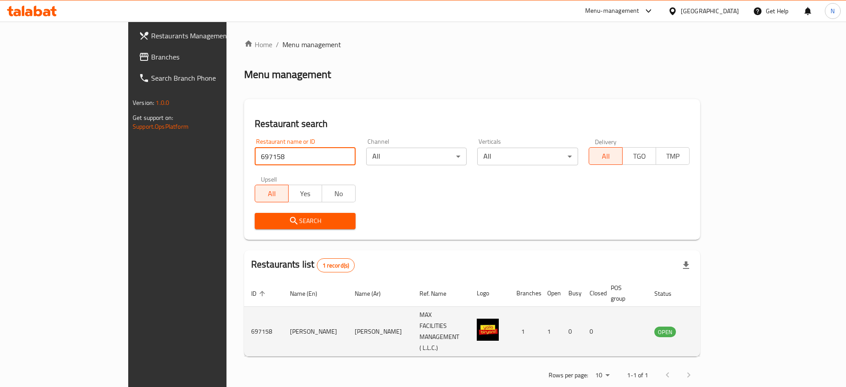
click at [710, 328] on icon "enhanced table" at bounding box center [706, 331] width 10 height 7
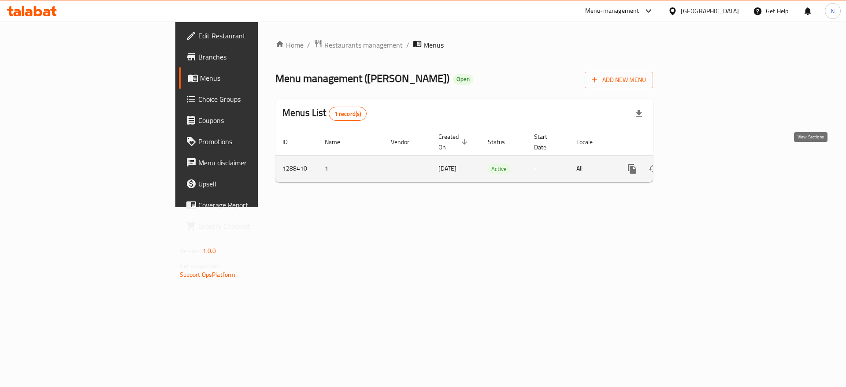
click at [706, 158] on link "enhanced table" at bounding box center [695, 168] width 21 height 21
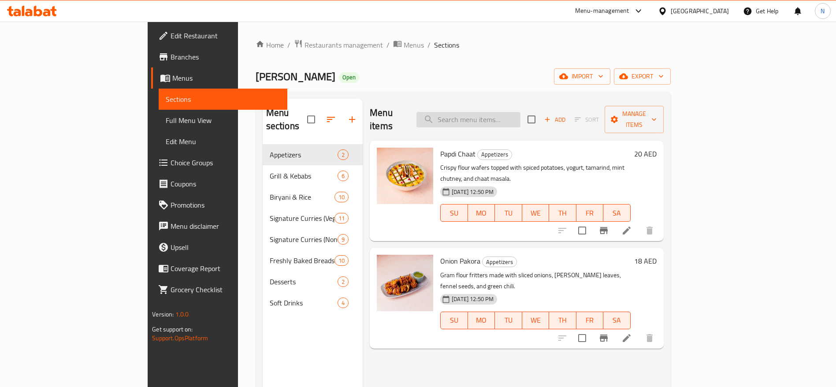
click at [499, 112] on input "search" at bounding box center [468, 119] width 104 height 15
paste input "Dilli Ka Butter Chicken"
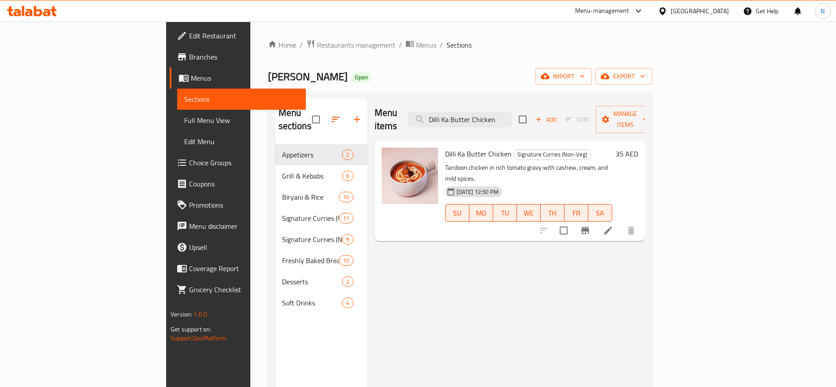
type input "Dilli Ka Butter Chicken"
click at [317, 42] on span "Restaurants management" at bounding box center [356, 45] width 78 height 11
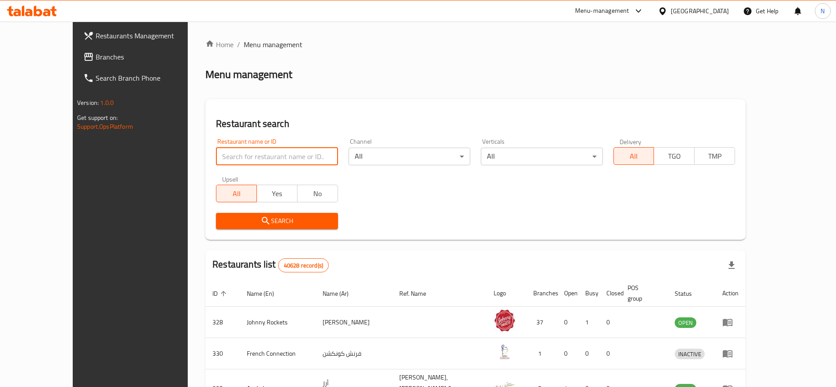
click at [285, 157] on input "search" at bounding box center [277, 157] width 122 height 18
paste input "697159"
type input "697159"
click button "Search" at bounding box center [277, 221] width 122 height 16
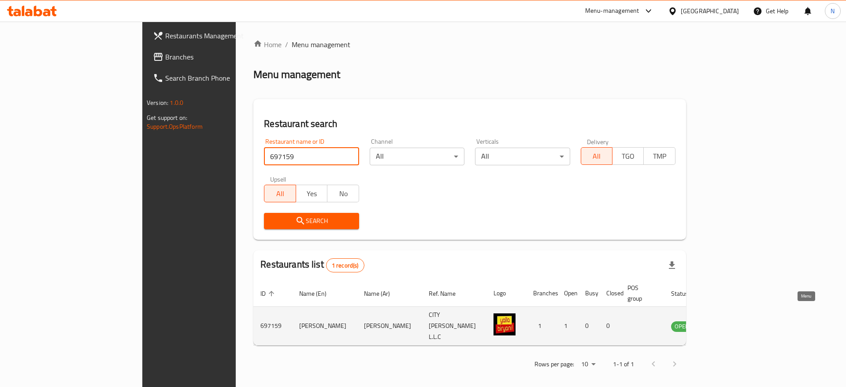
click at [728, 321] on icon "enhanced table" at bounding box center [722, 326] width 11 height 11
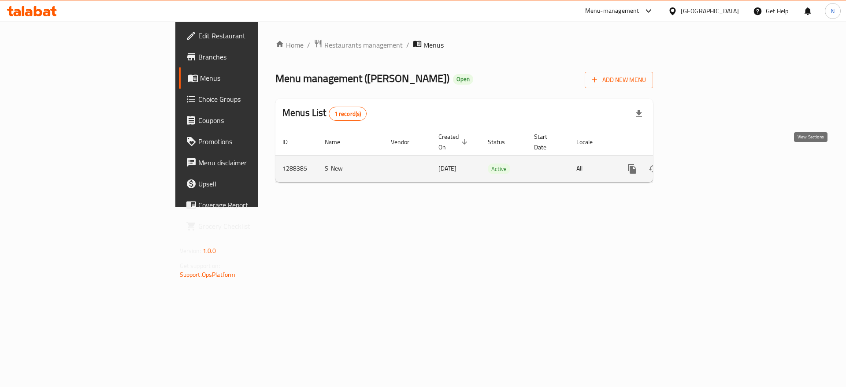
click at [701, 163] on icon "enhanced table" at bounding box center [695, 168] width 11 height 11
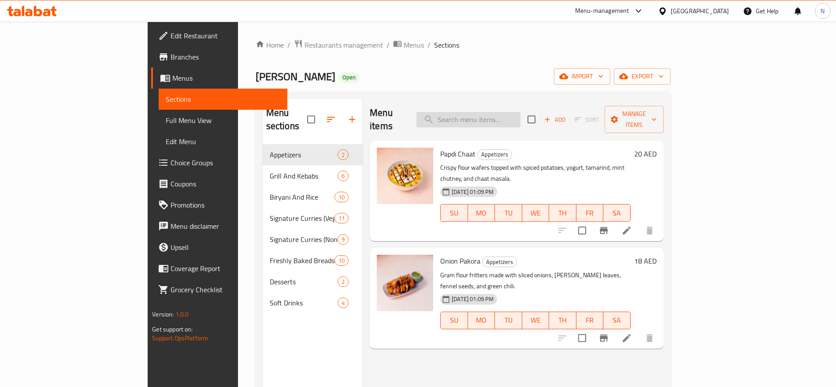
click at [486, 115] on input "search" at bounding box center [468, 119] width 104 height 15
paste input "Subz Masaledar Biryani"
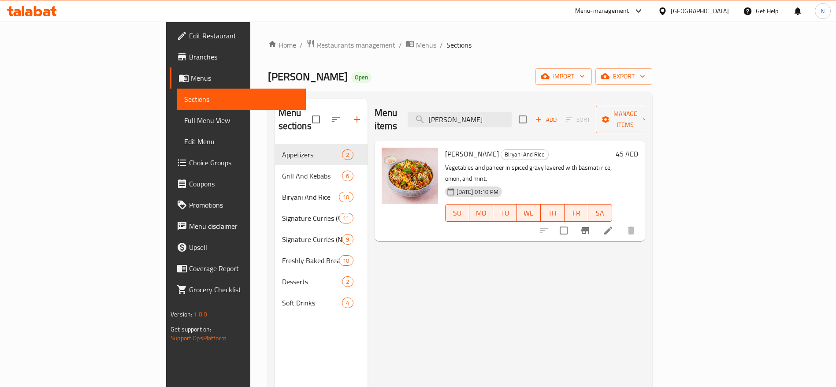
type input "Subz Masaledar Biryani"
click at [317, 47] on span "Restaurants management" at bounding box center [356, 45] width 78 height 11
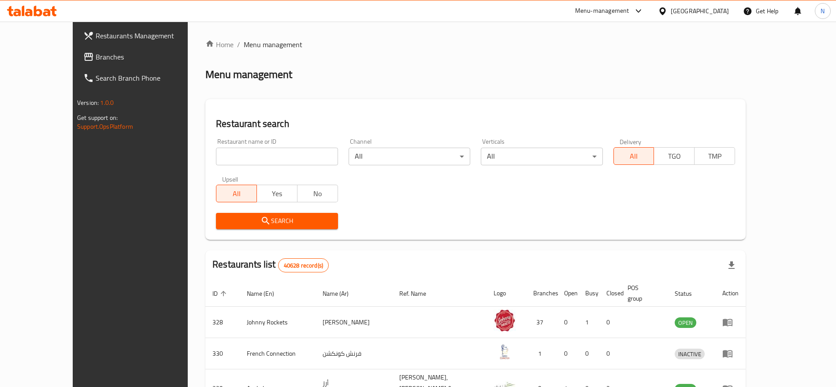
click at [246, 152] on input "search" at bounding box center [277, 157] width 122 height 18
paste input "680874"
type input "680874"
click button "Search" at bounding box center [277, 221] width 122 height 16
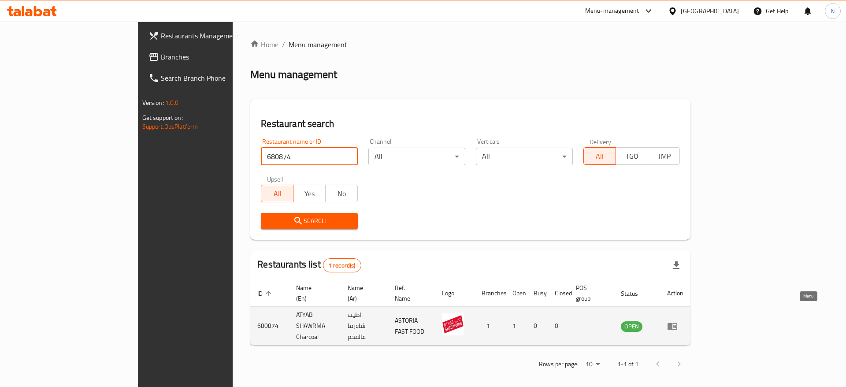
click at [677, 322] on icon "enhanced table" at bounding box center [672, 325] width 10 height 7
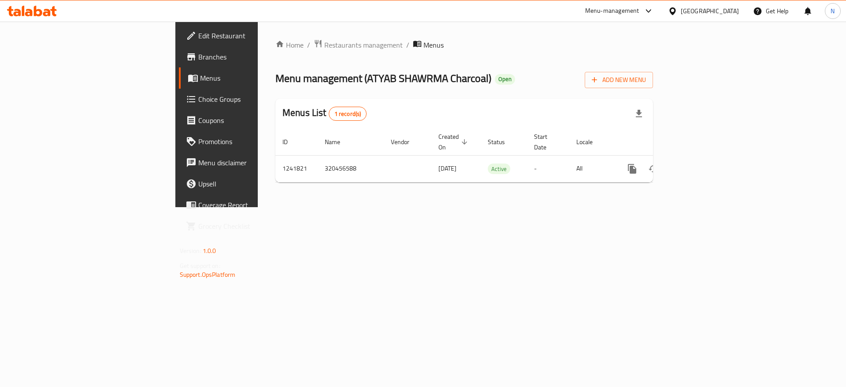
click at [470, 189] on div "Home / Restaurants management / Menus Menu management ( ATYAB SHAWRMA Charcoal …" at bounding box center [464, 114] width 413 height 185
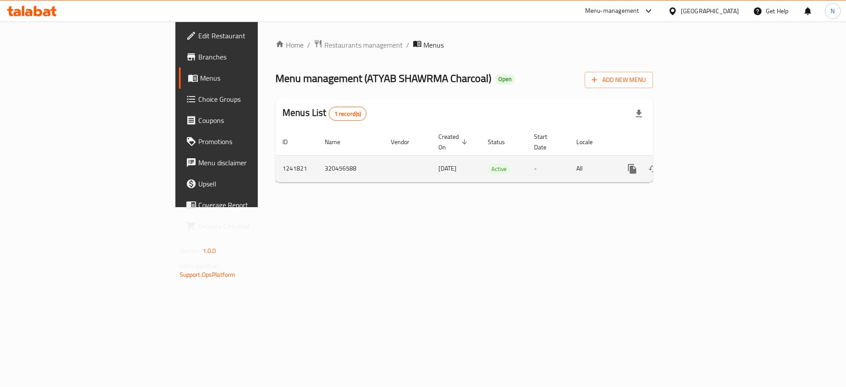
click at [699, 165] on icon "enhanced table" at bounding box center [695, 169] width 8 height 8
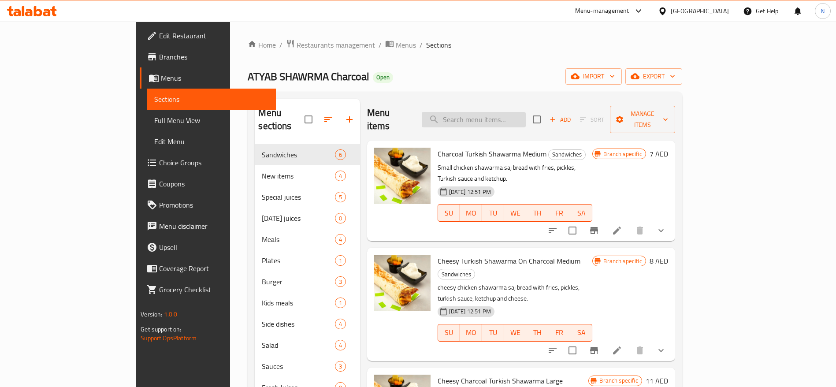
click at [494, 112] on input "search" at bounding box center [474, 119] width 104 height 15
paste input "Signature fries"
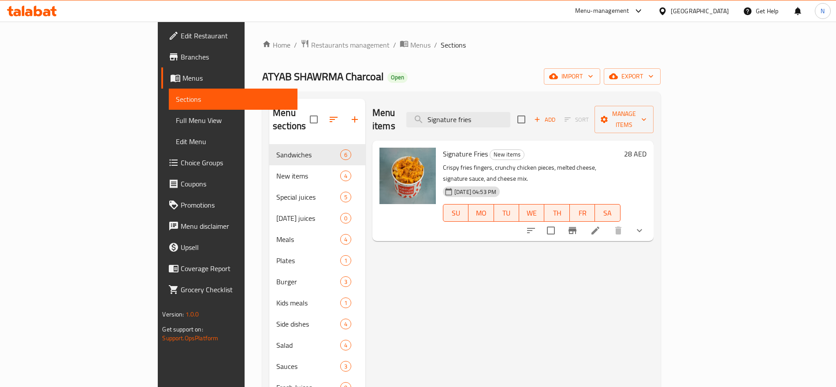
type input "Signature fries"
click at [311, 46] on span "Restaurants management" at bounding box center [350, 45] width 78 height 11
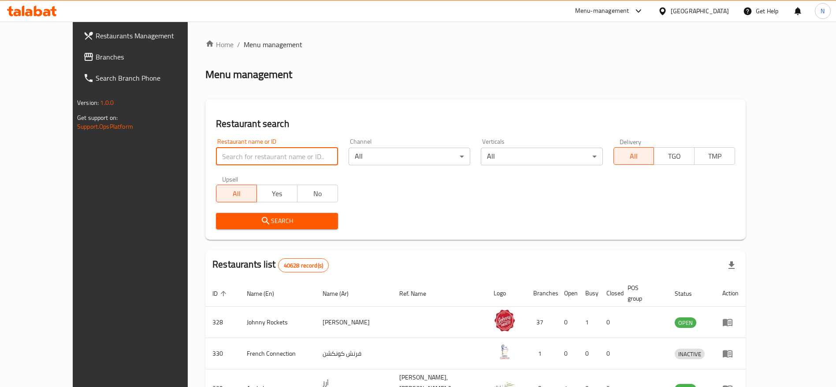
paste input "699340"
type input "699340"
click button "Search" at bounding box center [277, 221] width 122 height 16
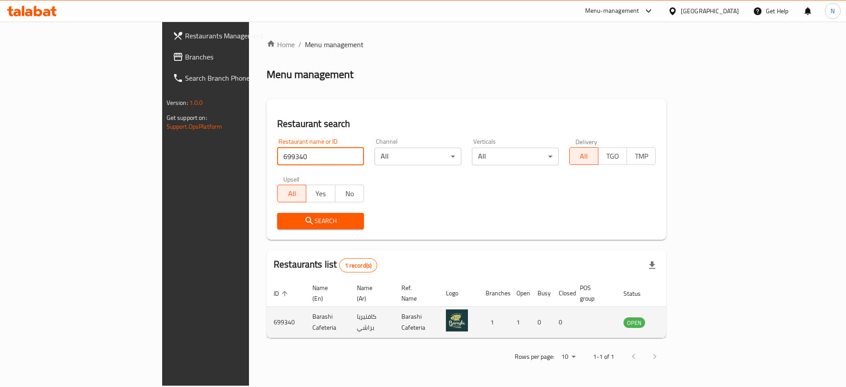
click at [680, 317] on icon "enhanced table" at bounding box center [674, 322] width 11 height 11
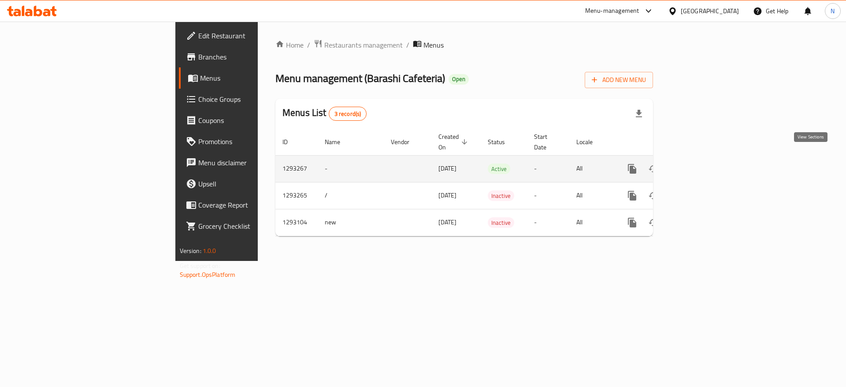
click at [701, 163] on icon "enhanced table" at bounding box center [695, 168] width 11 height 11
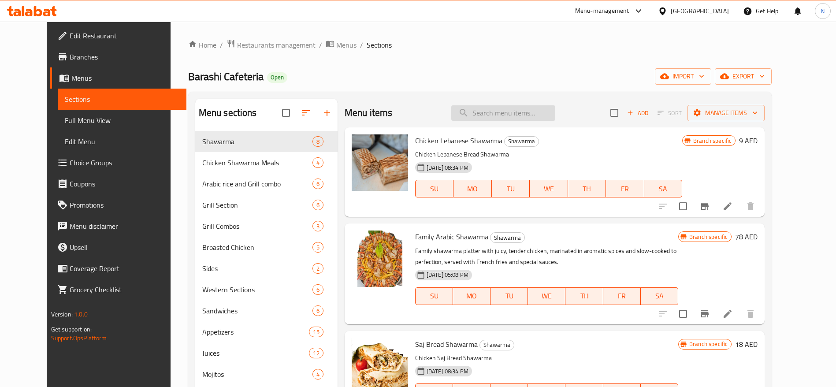
click at [514, 109] on input "search" at bounding box center [503, 112] width 104 height 15
paste input "Arabic Shawarma Meal"
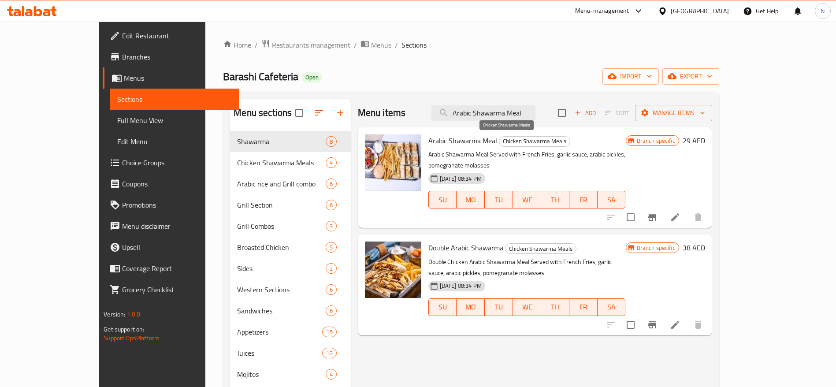
type input "Arabic Shawarma Meal"
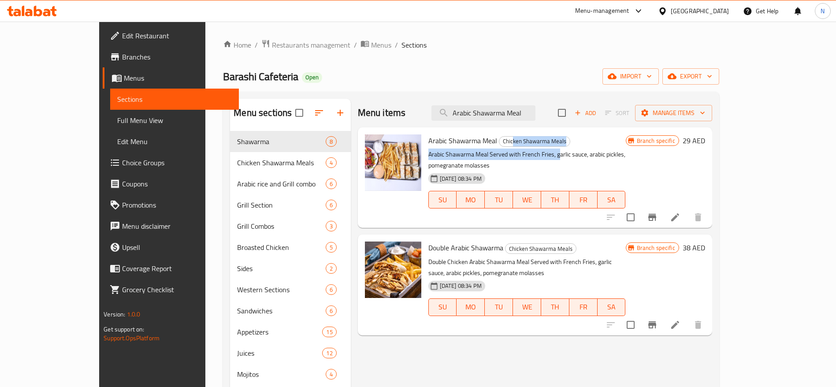
drag, startPoint x: 486, startPoint y: 138, endPoint x: 532, endPoint y: 148, distance: 47.7
click at [532, 148] on div "Arabic Shawarma Meal Chicken Shawarma Meals Arabic Shawarma Meal Served with Fr…" at bounding box center [527, 177] width 204 height 93
click at [272, 47] on span "Restaurants management" at bounding box center [311, 45] width 78 height 11
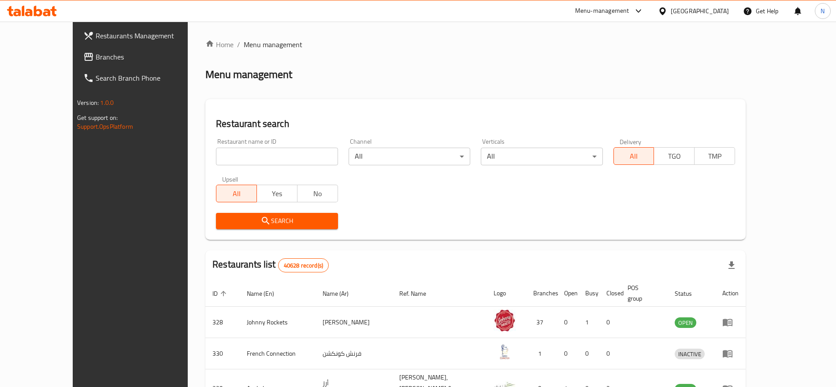
click at [224, 163] on input "search" at bounding box center [277, 157] width 122 height 18
paste input "678537"
type input "678537"
click button "Search" at bounding box center [277, 221] width 122 height 16
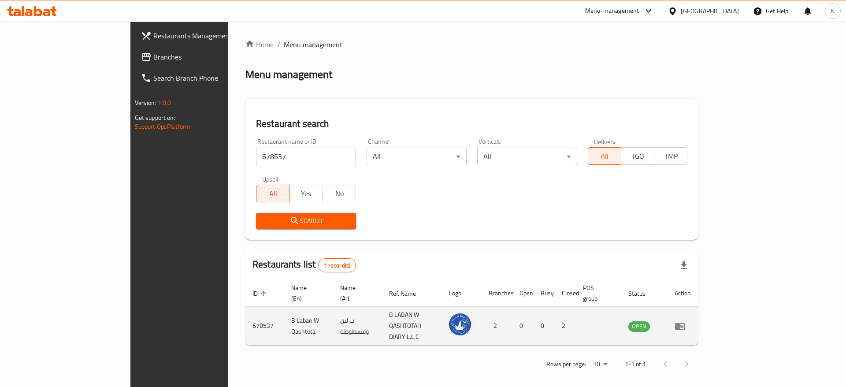
click at [685, 321] on icon "enhanced table" at bounding box center [679, 326] width 11 height 11
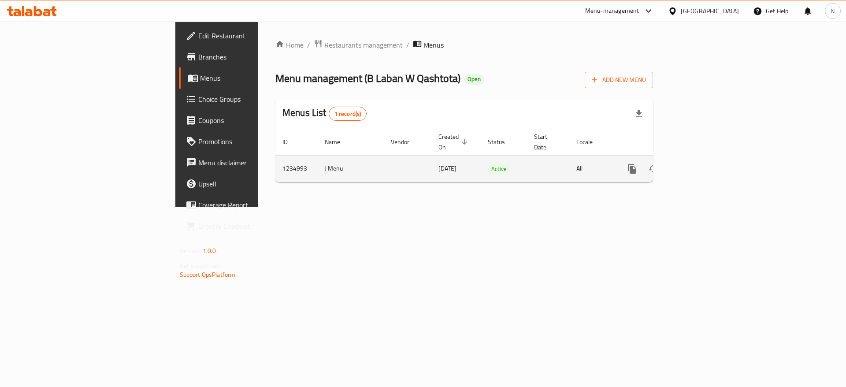
click at [699, 165] on icon "enhanced table" at bounding box center [695, 169] width 8 height 8
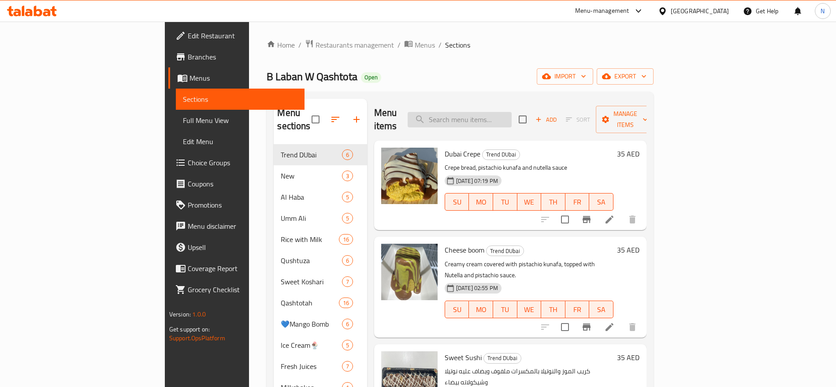
click at [504, 113] on input "search" at bounding box center [459, 119] width 104 height 15
paste input "Koshari Pistachio"
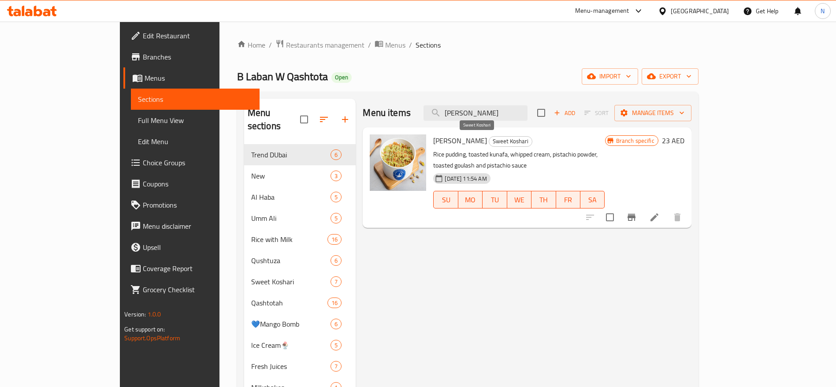
type input "Koshari Pistachio"
drag, startPoint x: 495, startPoint y: 137, endPoint x: 460, endPoint y: 138, distance: 34.4
click at [489, 138] on span "Sweet Koshari" at bounding box center [510, 141] width 43 height 10
drag, startPoint x: 277, startPoint y: 46, endPoint x: 311, endPoint y: 55, distance: 35.4
click at [286, 46] on span "Restaurants management" at bounding box center [325, 45] width 78 height 11
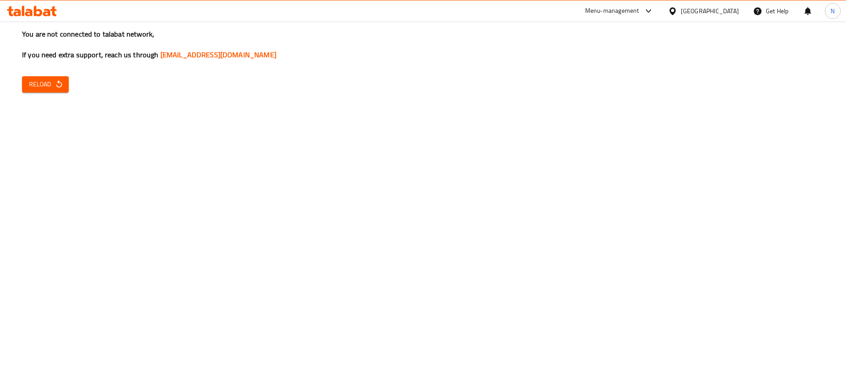
click at [54, 83] on span "Reload" at bounding box center [45, 84] width 33 height 11
click at [58, 78] on button "Reload" at bounding box center [45, 84] width 47 height 16
click at [56, 81] on icon "button" at bounding box center [59, 84] width 9 height 9
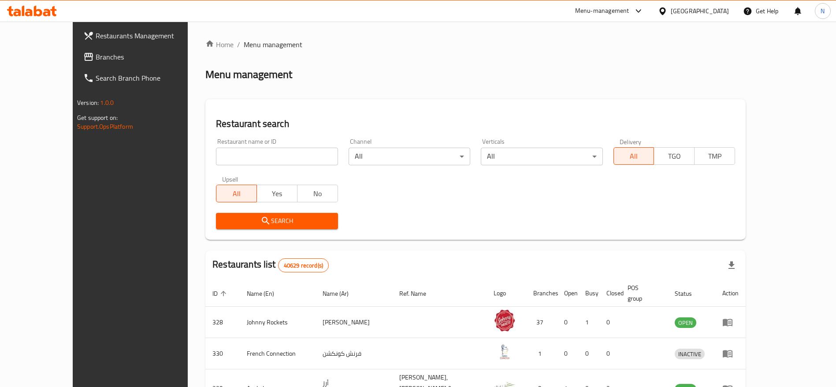
click at [216, 157] on input "search" at bounding box center [277, 157] width 122 height 18
paste input "605230"
type input "605230"
click button "Search" at bounding box center [277, 221] width 122 height 16
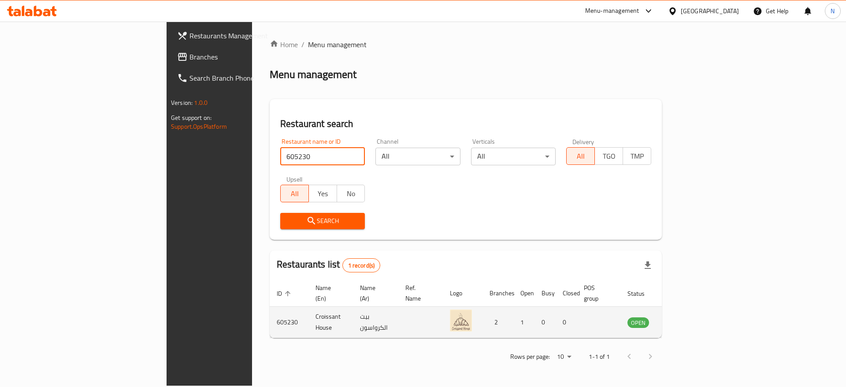
click at [684, 317] on icon "enhanced table" at bounding box center [678, 322] width 11 height 11
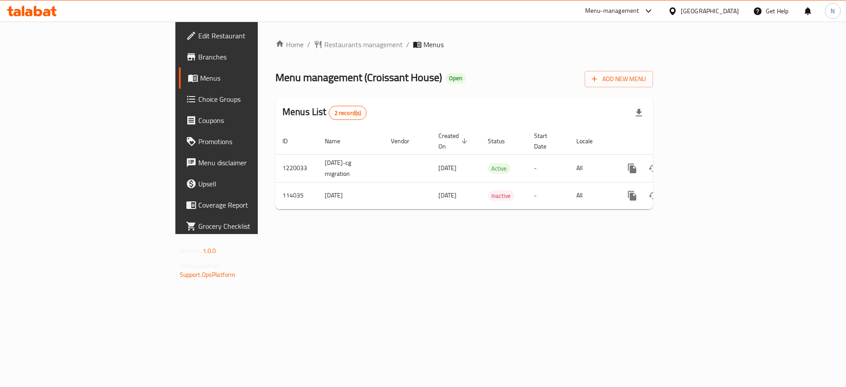
drag, startPoint x: 523, startPoint y: 261, endPoint x: 548, endPoint y: 241, distance: 32.3
click at [526, 234] on div "Home / Restaurants management / Menus Menu management ( Croissant House ) Open …" at bounding box center [464, 128] width 413 height 212
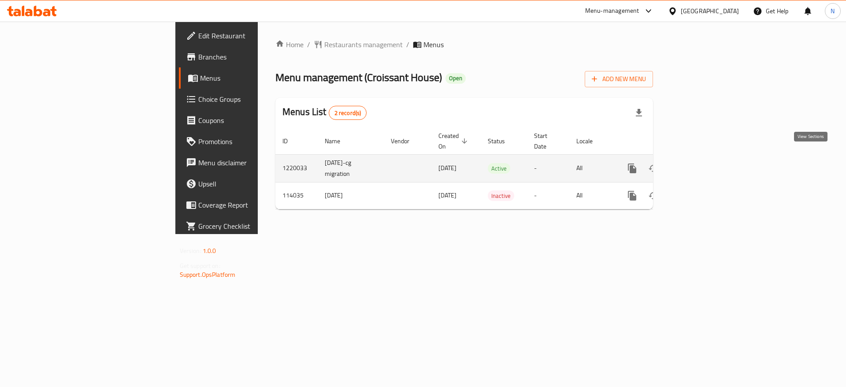
click at [701, 163] on icon "enhanced table" at bounding box center [695, 168] width 11 height 11
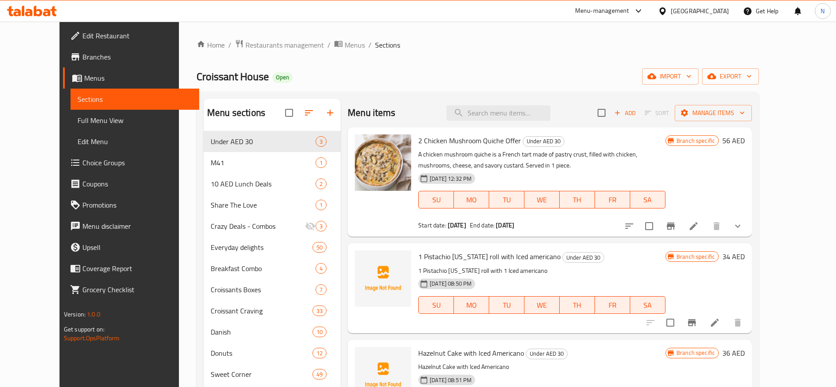
click at [536, 101] on div "Menu items Add Sort Manage items" at bounding box center [550, 113] width 404 height 29
click at [533, 110] on input "search" at bounding box center [498, 112] width 104 height 15
paste input "Mini Fatayer Small Box"
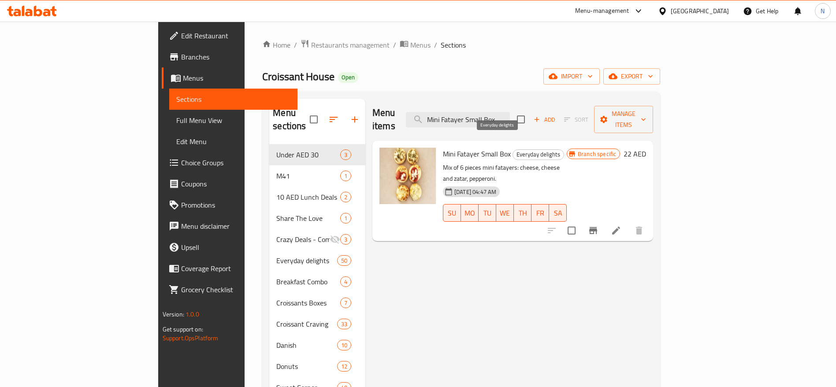
type input "Mini Fatayer Small Box"
drag, startPoint x: 518, startPoint y: 144, endPoint x: 480, endPoint y: 140, distance: 38.9
click at [513, 149] on span "Everyday delights" at bounding box center [538, 154] width 51 height 10
